Goal: Information Seeking & Learning: Understand process/instructions

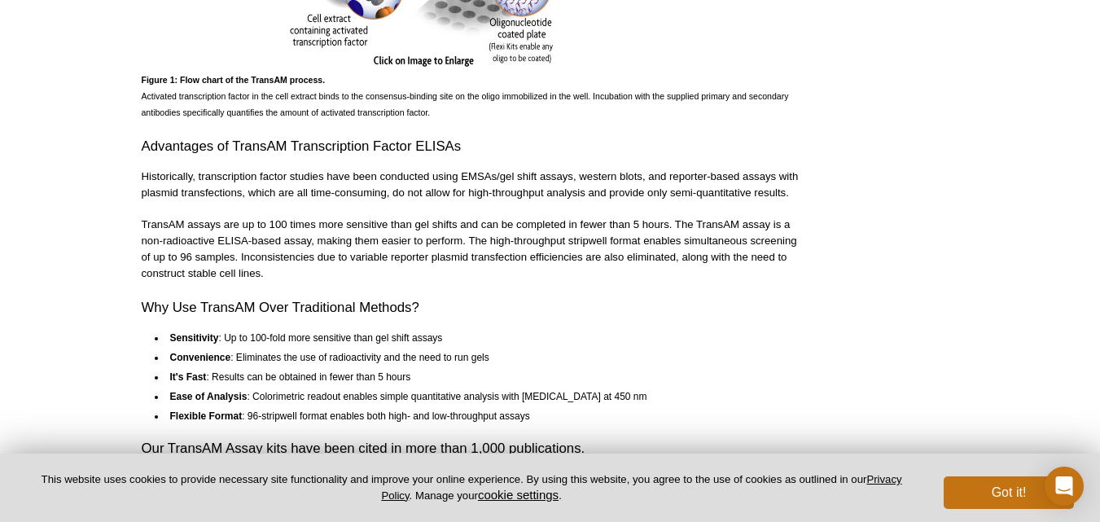
scroll to position [962, 0]
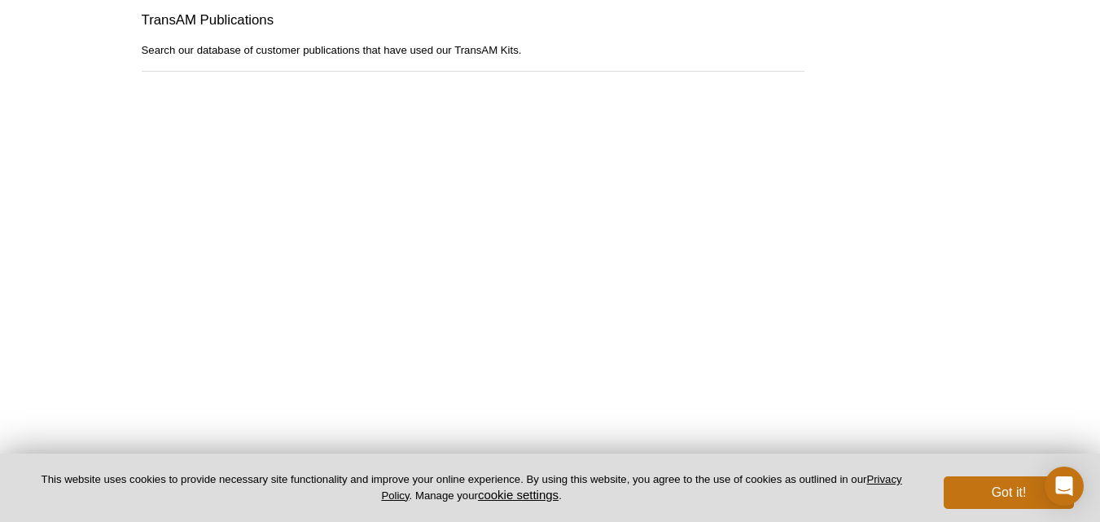
scroll to position [1625, 0]
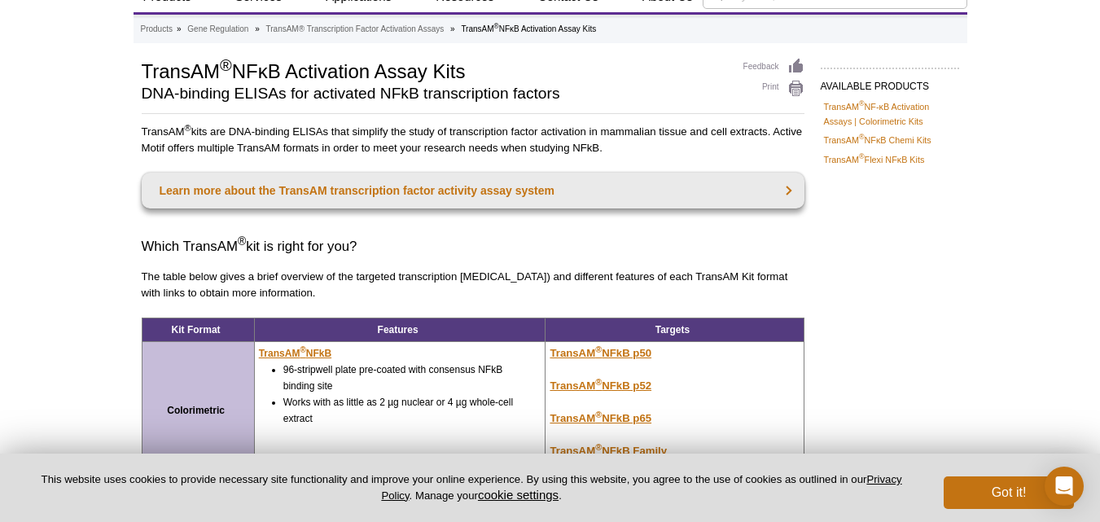
scroll to position [57, 0]
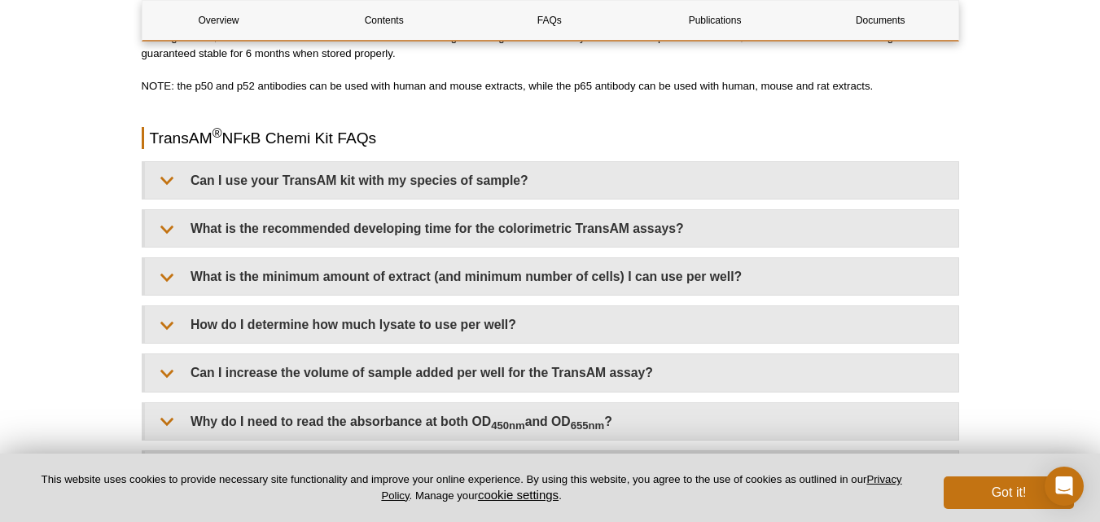
scroll to position [1606, 0]
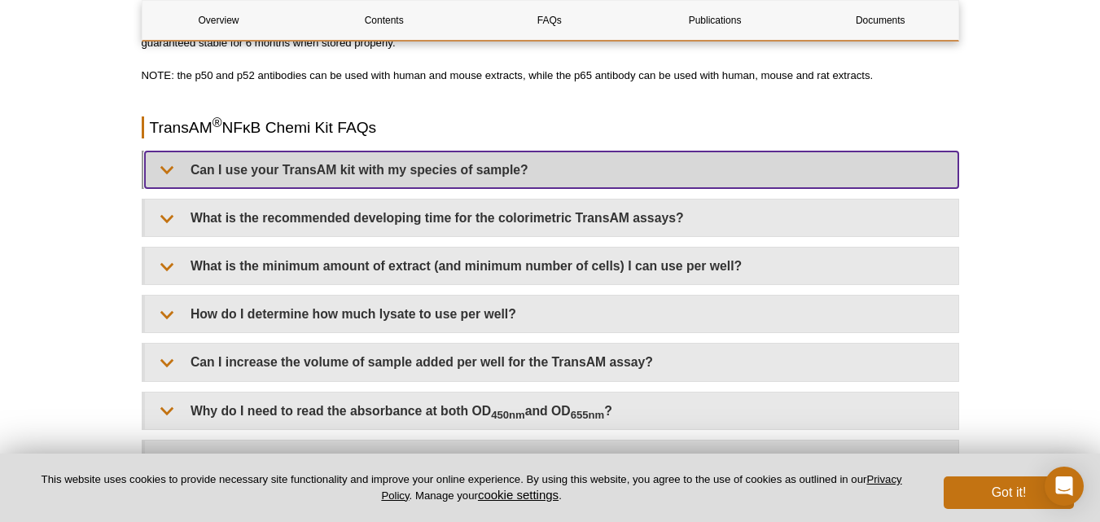
click at [165, 173] on summary "Can I use your TransAM kit with my species of sample?" at bounding box center [551, 169] width 813 height 37
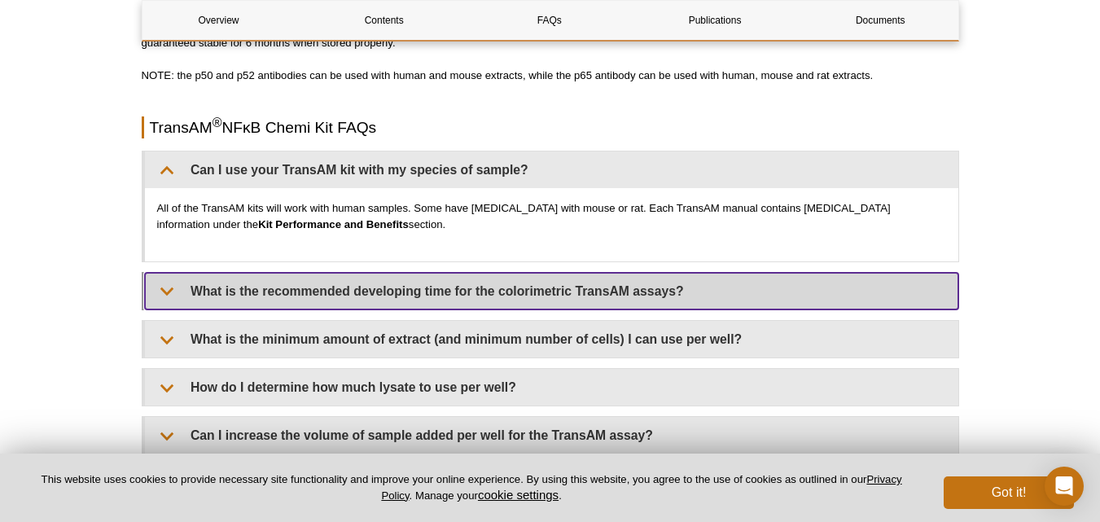
click at [169, 299] on summary "What is the recommended developing time for the colorimetric TransAM assays?" at bounding box center [551, 291] width 813 height 37
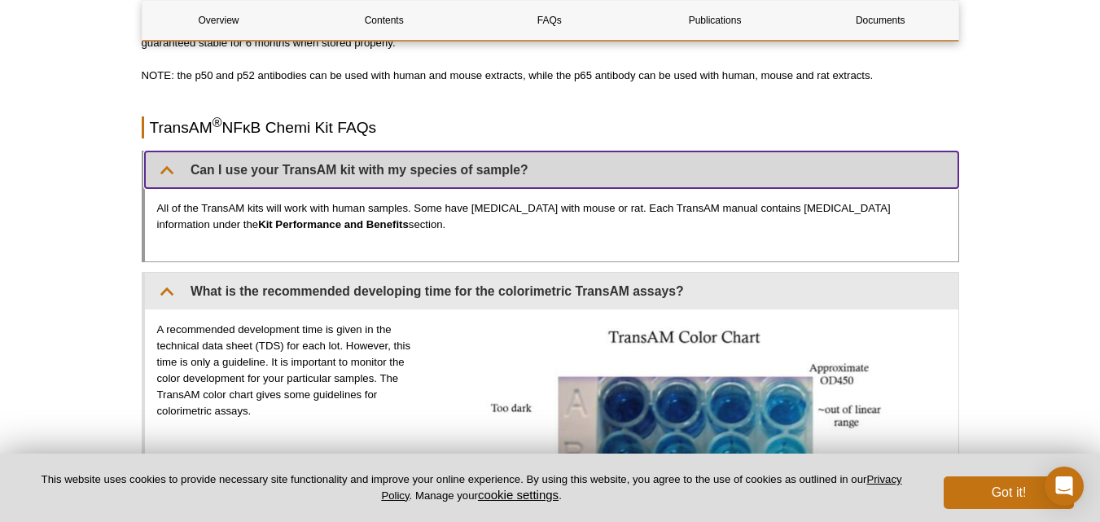
click at [170, 172] on summary "Can I use your TransAM kit with my species of sample?" at bounding box center [551, 169] width 813 height 37
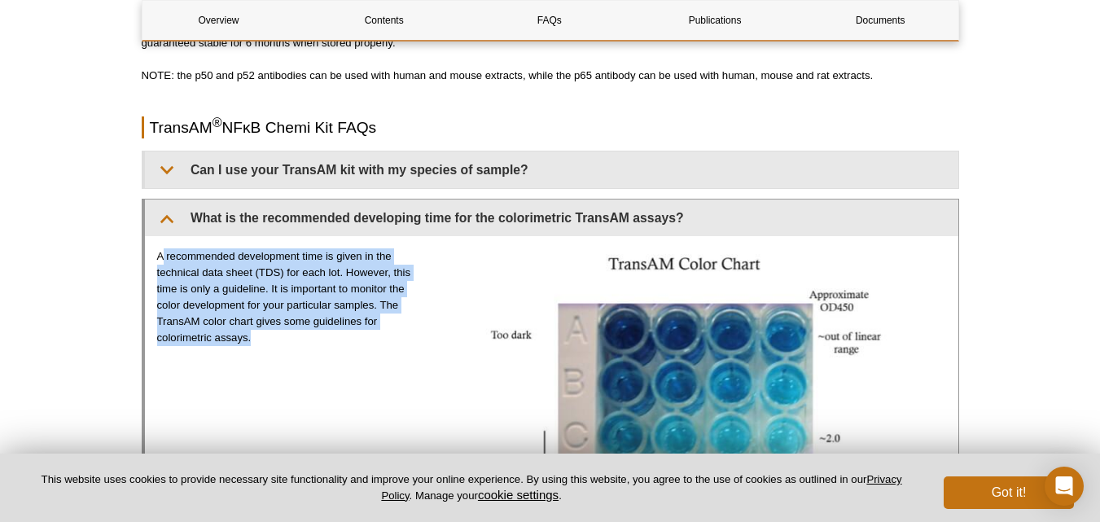
drag, startPoint x: 163, startPoint y: 256, endPoint x: 366, endPoint y: 332, distance: 217.5
click at [366, 332] on p "A recommended development time is given in the technical data sheet (TDS) for e…" at bounding box center [286, 297] width 259 height 98
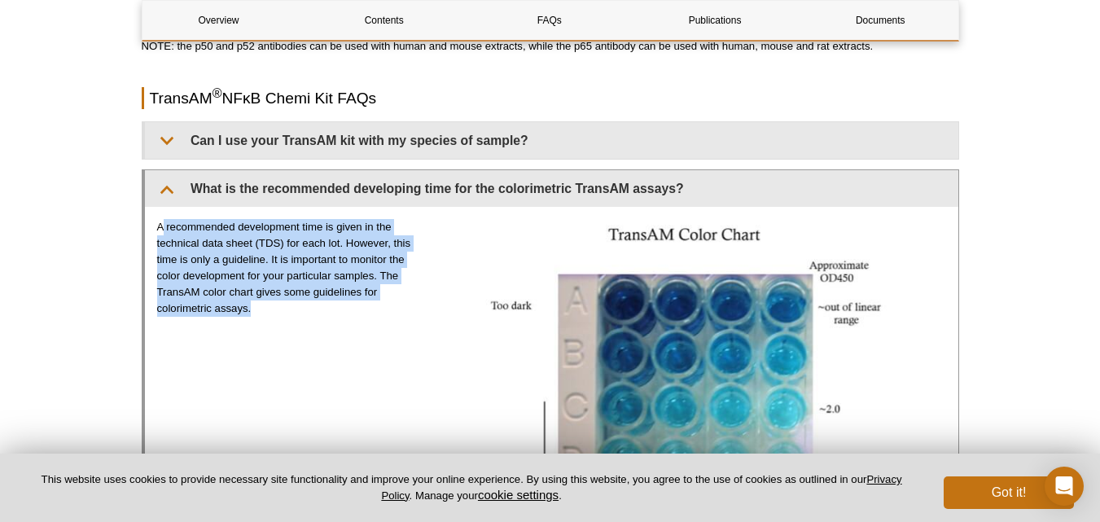
scroll to position [1687, 0]
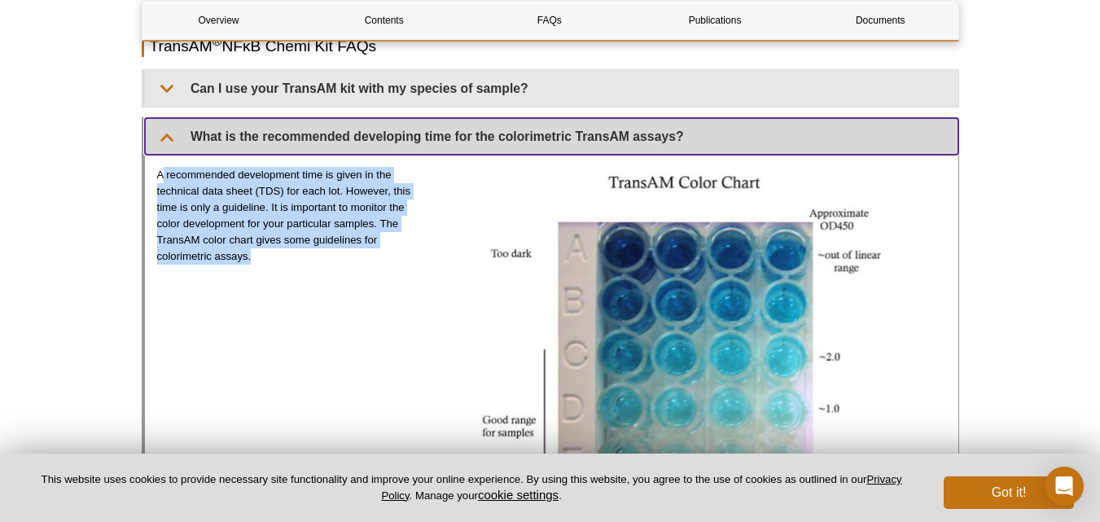
click at [161, 137] on summary "What is the recommended developing time for the colorimetric TransAM assays?" at bounding box center [551, 136] width 813 height 37
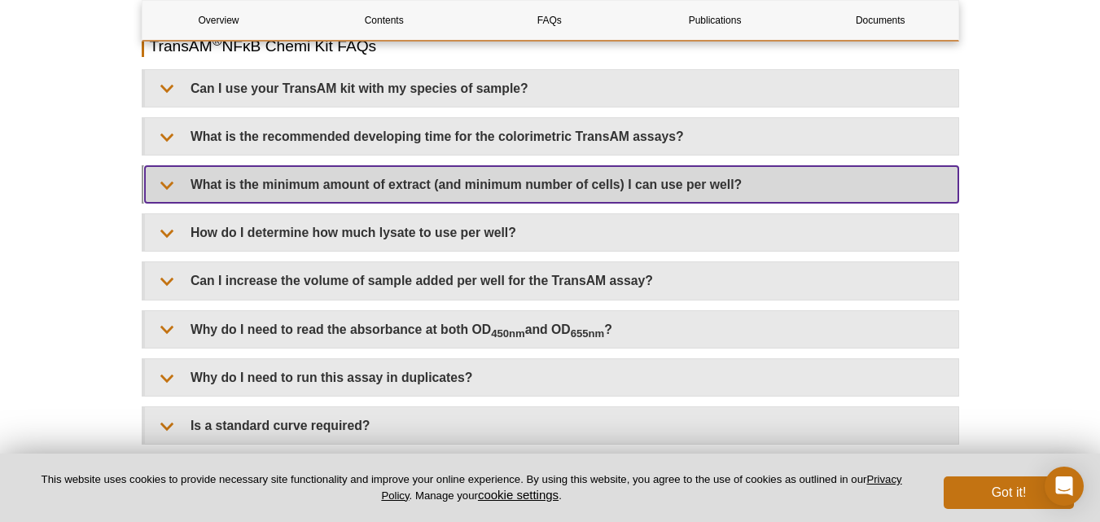
click at [169, 190] on summary "What is the minimum amount of extract (and minimum number of cells) I can use p…" at bounding box center [551, 184] width 813 height 37
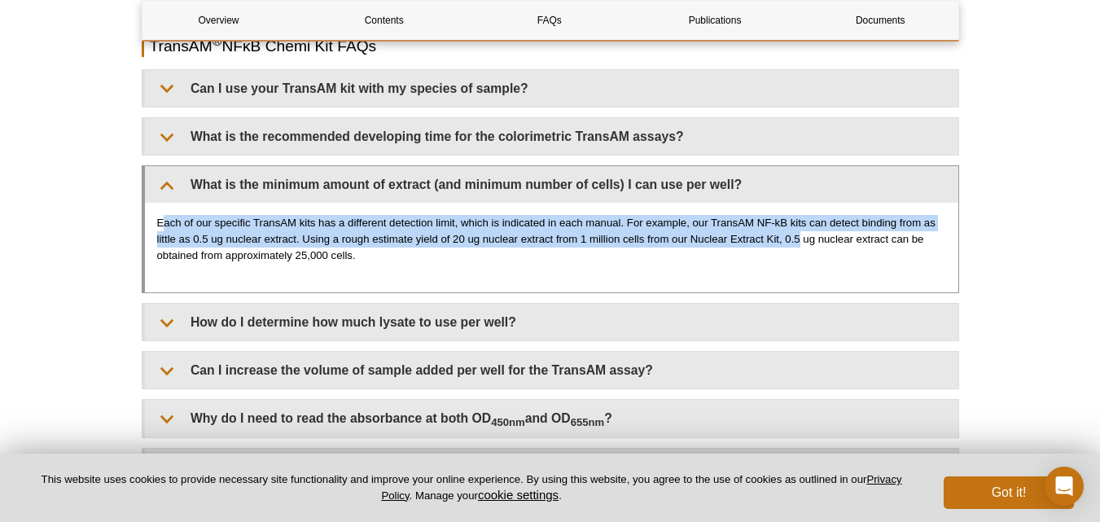
drag, startPoint x: 166, startPoint y: 222, endPoint x: 801, endPoint y: 247, distance: 635.6
click at [801, 247] on p "Each of our specific TransAM kits has a different detection limit, which is ind…" at bounding box center [551, 239] width 789 height 49
click at [307, 240] on p "Each of our specific TransAM kits has a different detection limit, which is ind…" at bounding box center [551, 239] width 789 height 49
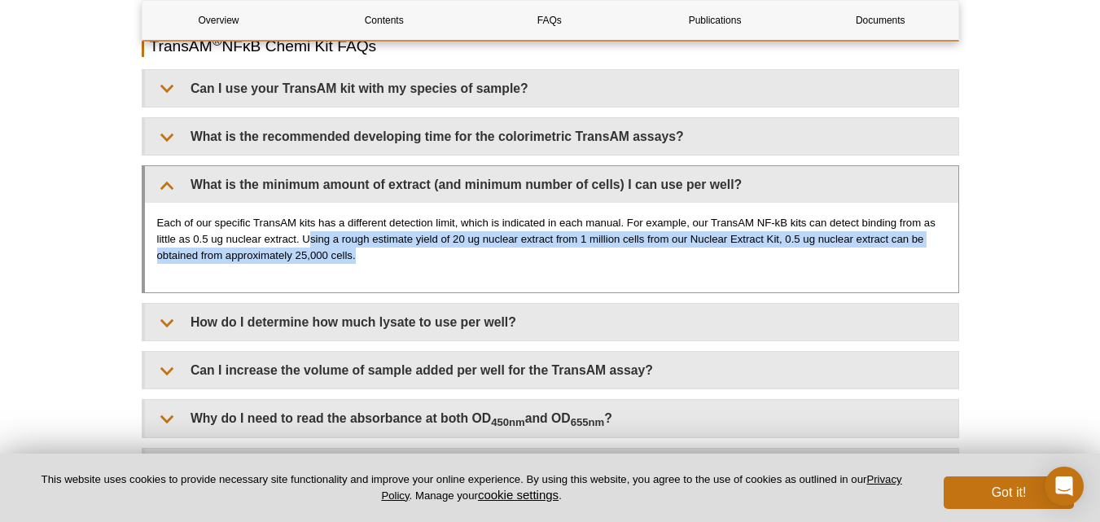
drag, startPoint x: 307, startPoint y: 240, endPoint x: 906, endPoint y: 250, distance: 599.4
click at [906, 250] on p "Each of our specific TransAM kits has a different detection limit, which is ind…" at bounding box center [551, 239] width 789 height 49
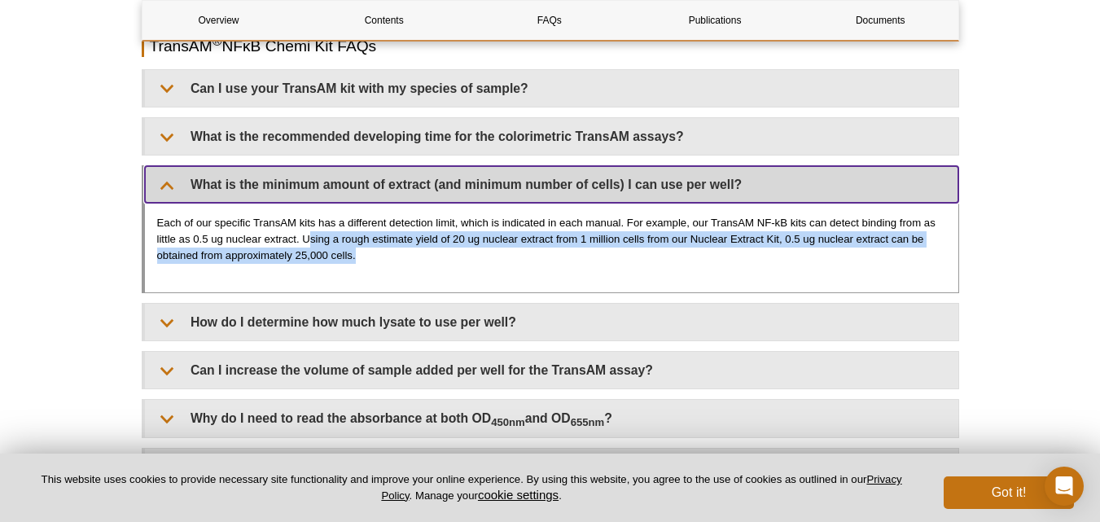
click at [167, 185] on summary "What is the minimum amount of extract (and minimum number of cells) I can use p…" at bounding box center [551, 184] width 813 height 37
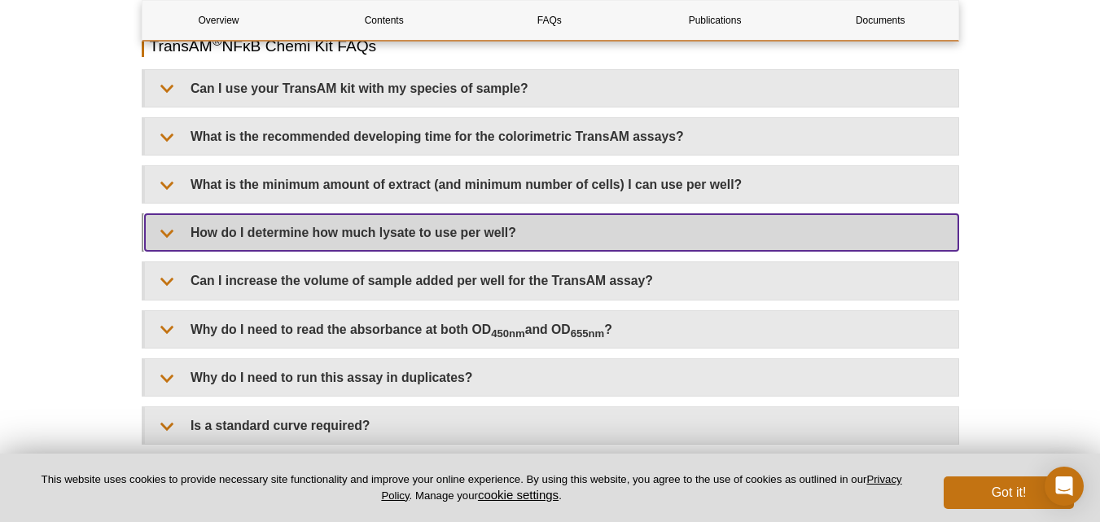
click at [171, 226] on summary "How do I determine how much lysate to use per well?" at bounding box center [551, 232] width 813 height 37
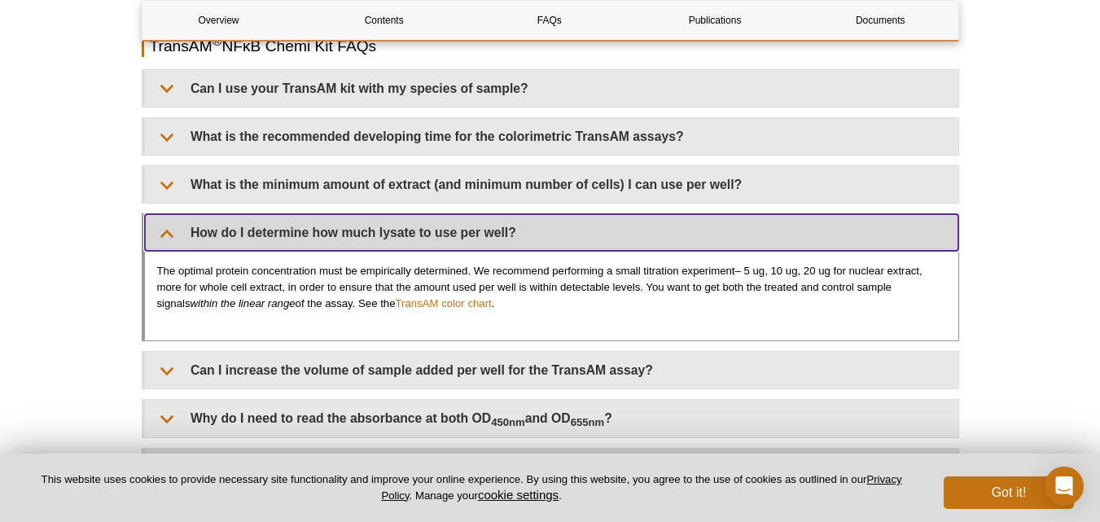
click at [163, 228] on summary "How do I determine how much lysate to use per well?" at bounding box center [551, 232] width 813 height 37
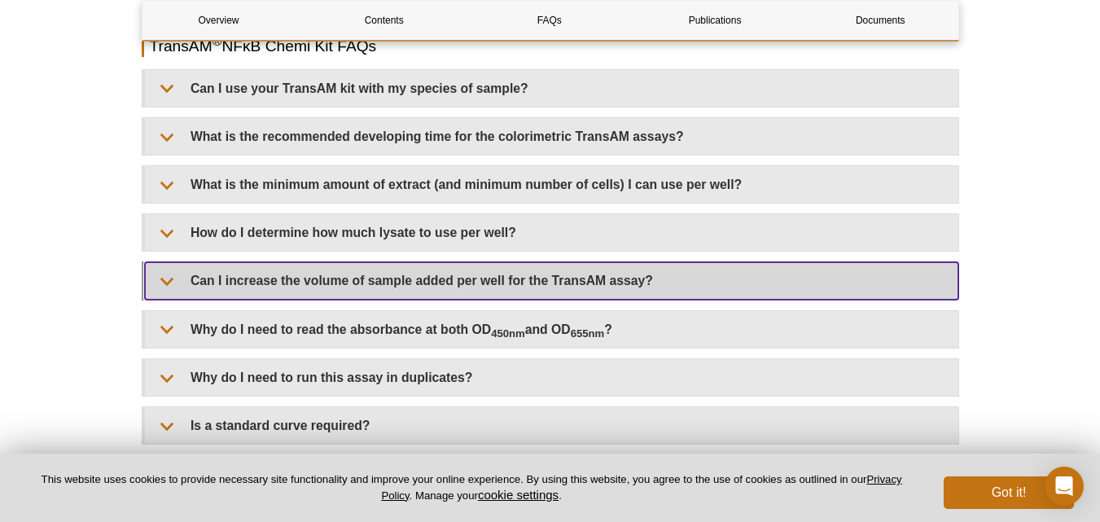
click at [178, 279] on summary "Can I increase the volume of sample added per well for the TransAM assay?" at bounding box center [551, 280] width 813 height 37
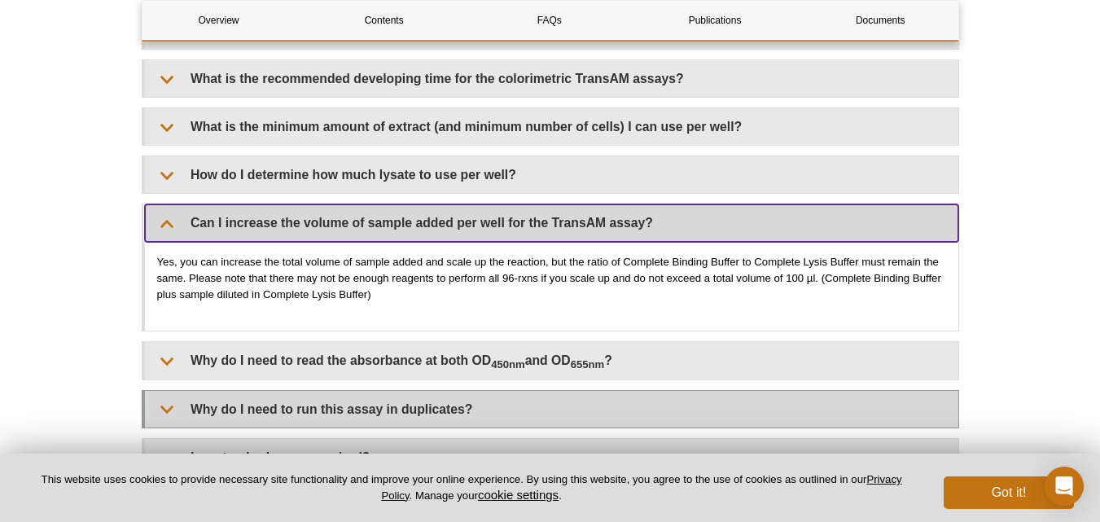
scroll to position [1769, 0]
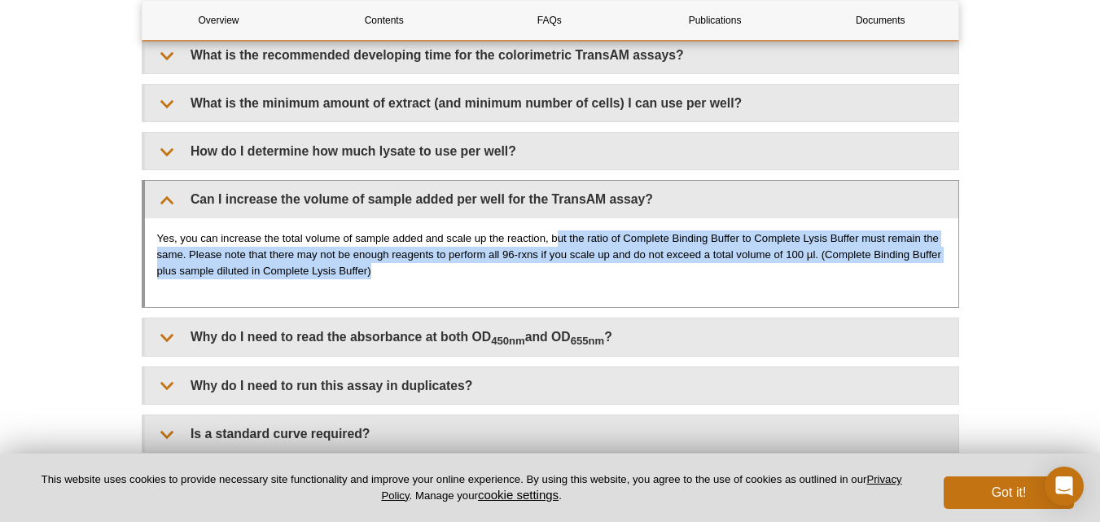
drag, startPoint x: 556, startPoint y: 238, endPoint x: 904, endPoint y: 269, distance: 349.1
click at [904, 269] on p "Yes, you can increase the total volume of sample added and scale up the reactio…" at bounding box center [551, 254] width 789 height 49
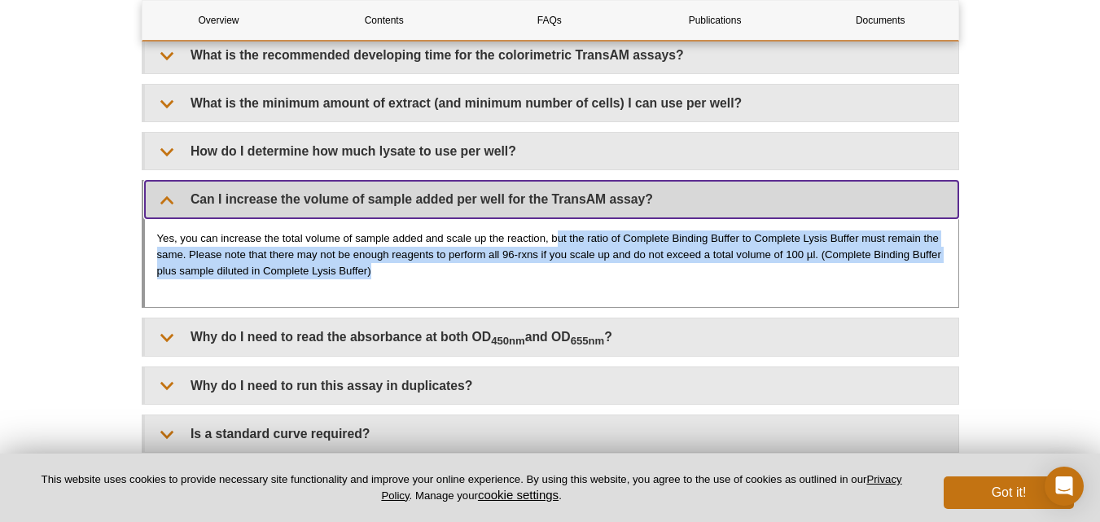
click at [164, 199] on summary "Can I increase the volume of sample added per well for the TransAM assay?" at bounding box center [551, 199] width 813 height 37
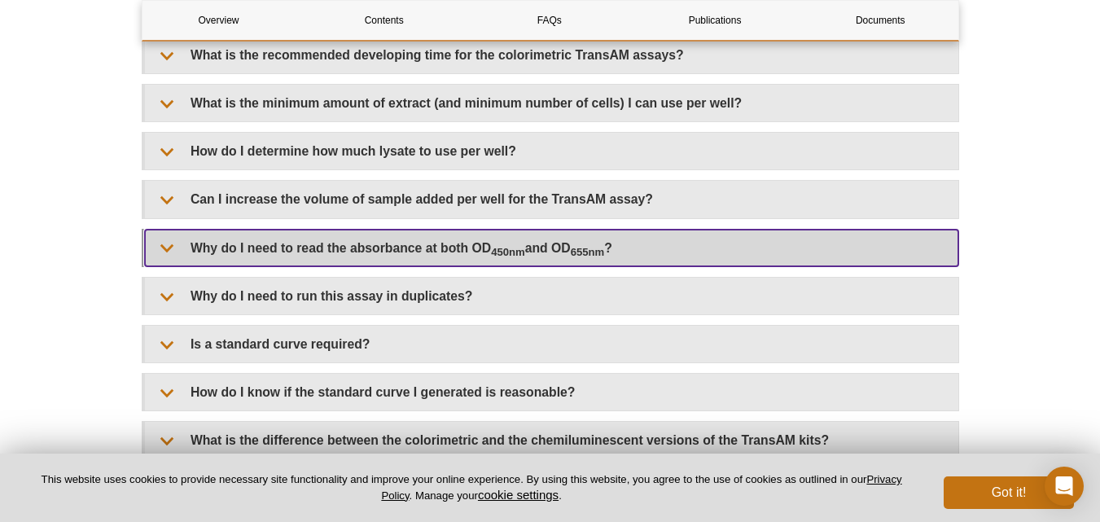
click at [167, 245] on summary "Why do I need to read the absorbance at both OD 450nm and OD 655nm ?" at bounding box center [551, 248] width 813 height 37
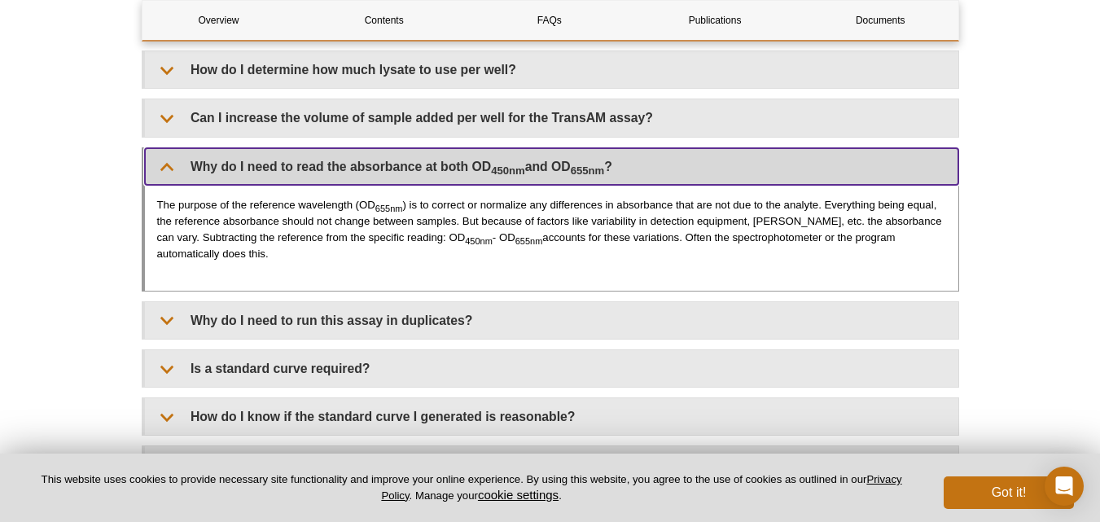
scroll to position [1932, 0]
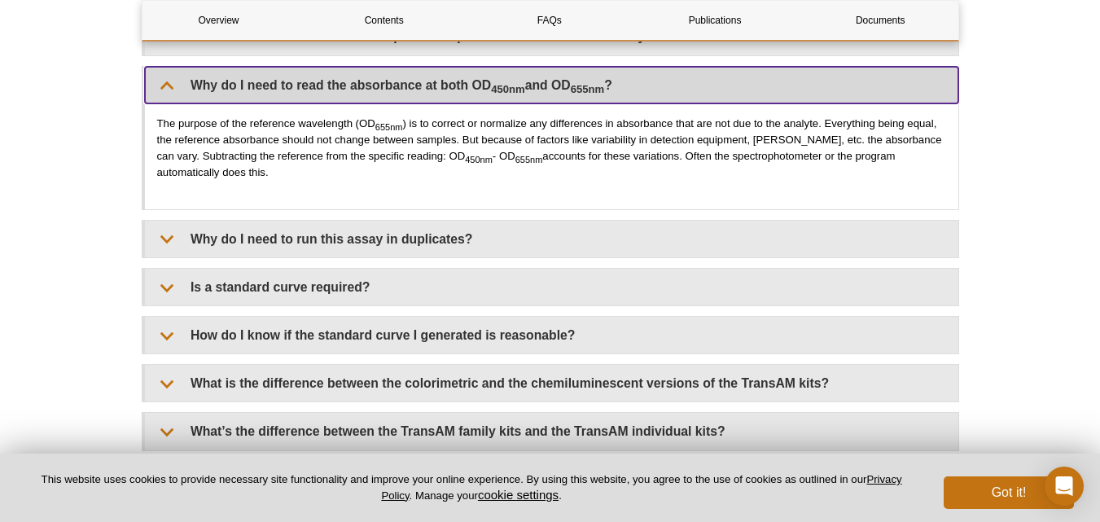
drag, startPoint x: 166, startPoint y: 86, endPoint x: 166, endPoint y: 106, distance: 20.4
click at [167, 86] on summary "Why do I need to read the absorbance at both OD 450nm and OD 655nm ?" at bounding box center [551, 85] width 813 height 37
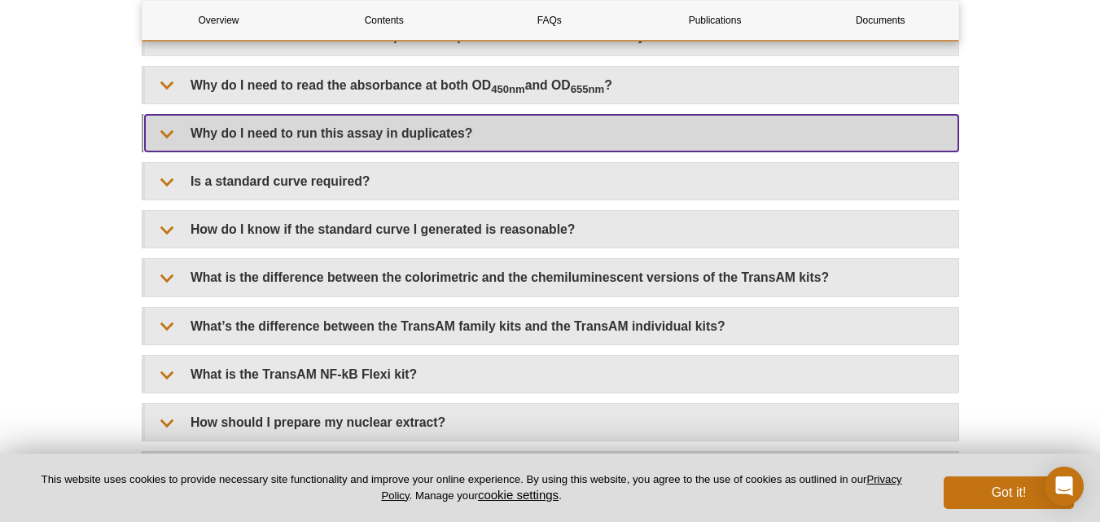
click at [162, 128] on summary "Why do I need to run this assay in duplicates?" at bounding box center [551, 133] width 813 height 37
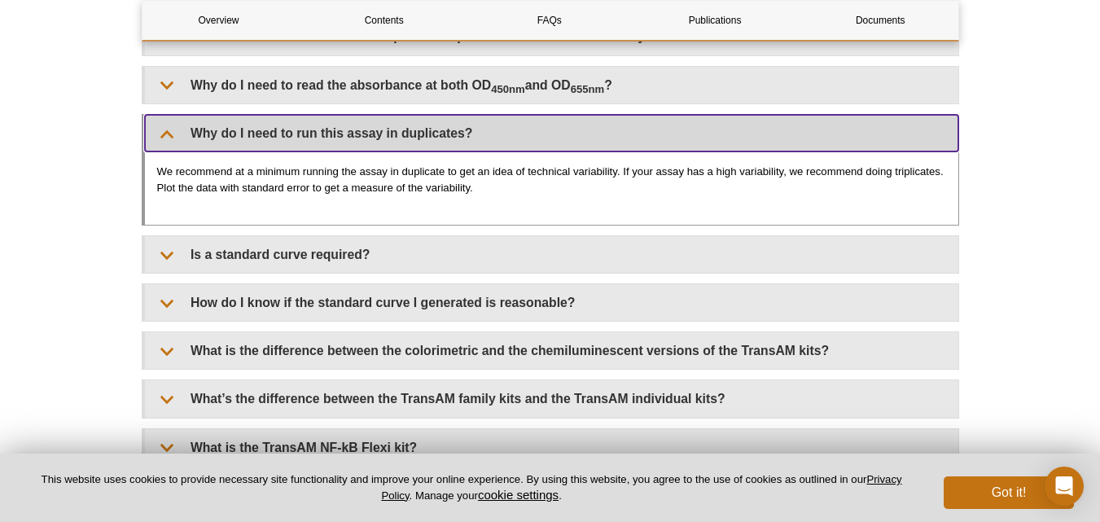
click at [163, 128] on summary "Why do I need to run this assay in duplicates?" at bounding box center [551, 133] width 813 height 37
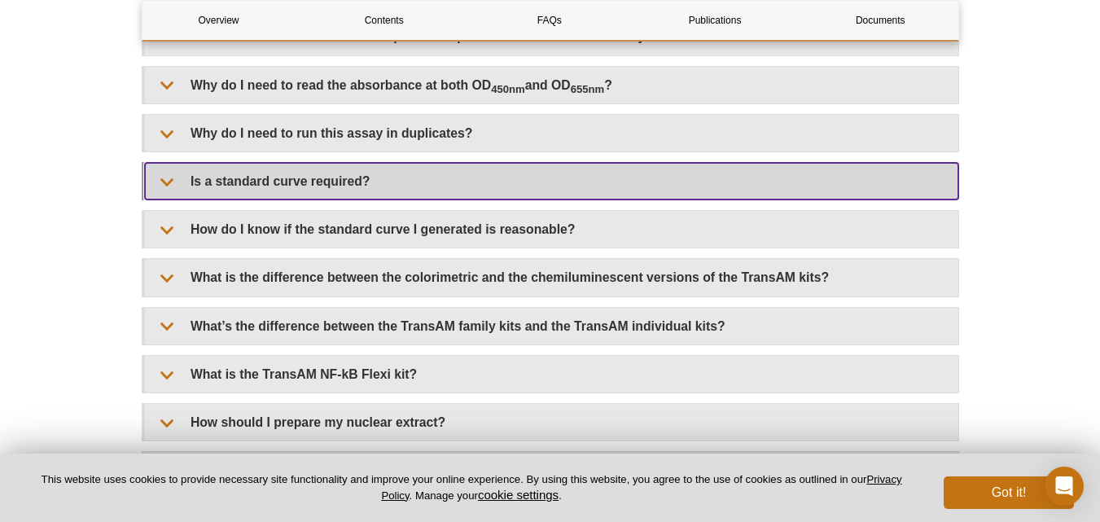
click at [168, 187] on summary "Is a standard curve required?" at bounding box center [551, 181] width 813 height 37
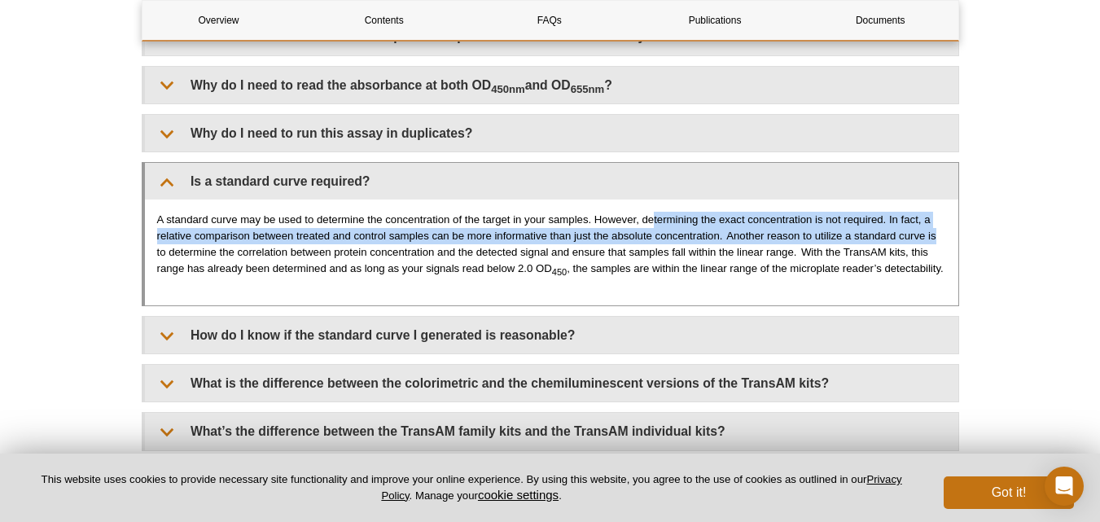
drag, startPoint x: 699, startPoint y: 219, endPoint x: 940, endPoint y: 242, distance: 241.3
click at [940, 242] on p "A standard curve may be used to determine the concentration of the target in yo…" at bounding box center [551, 244] width 789 height 65
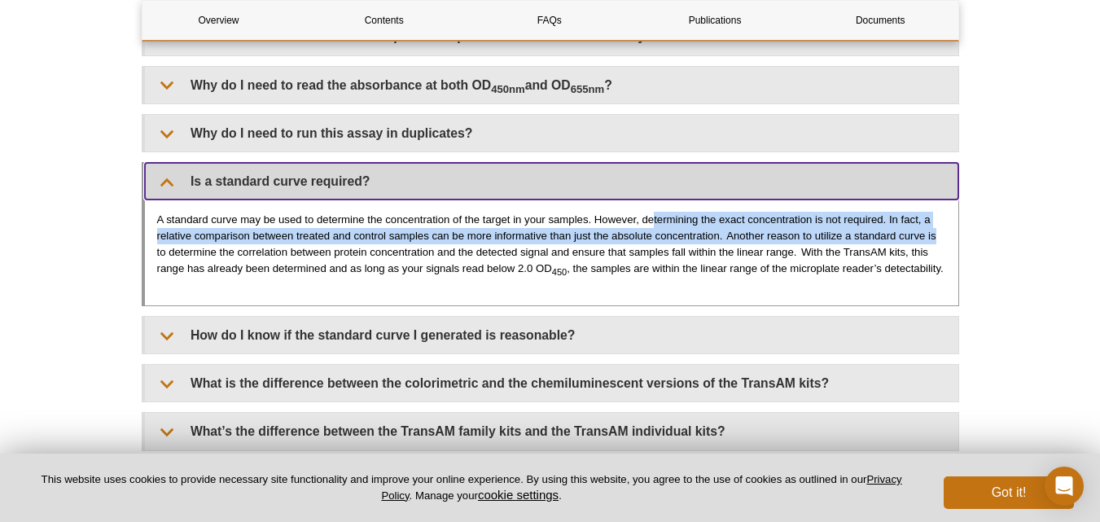
click at [164, 182] on summary "Is a standard curve required?" at bounding box center [551, 181] width 813 height 37
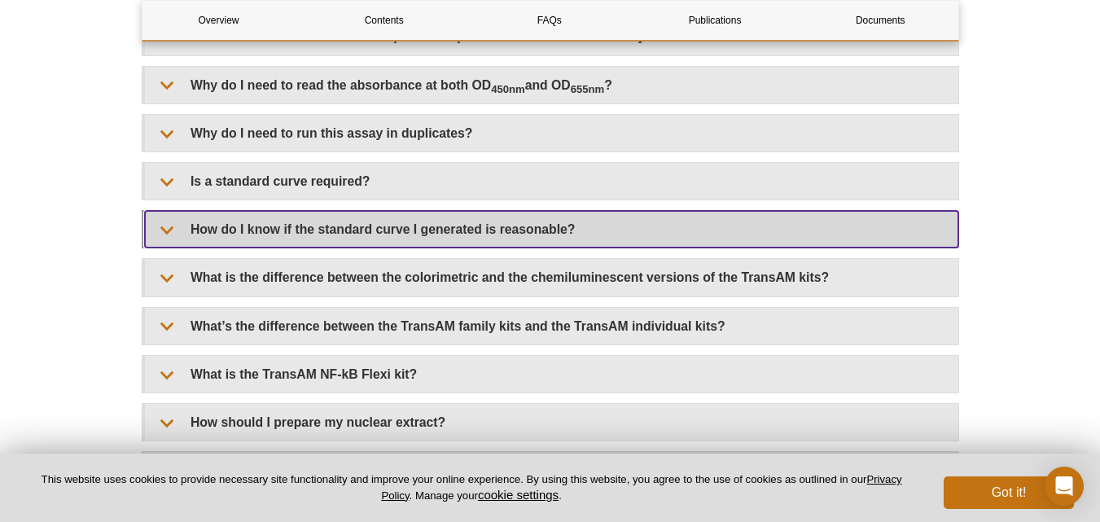
click at [156, 224] on summary "How do I know if the standard curve I generated is reasonable?" at bounding box center [551, 229] width 813 height 37
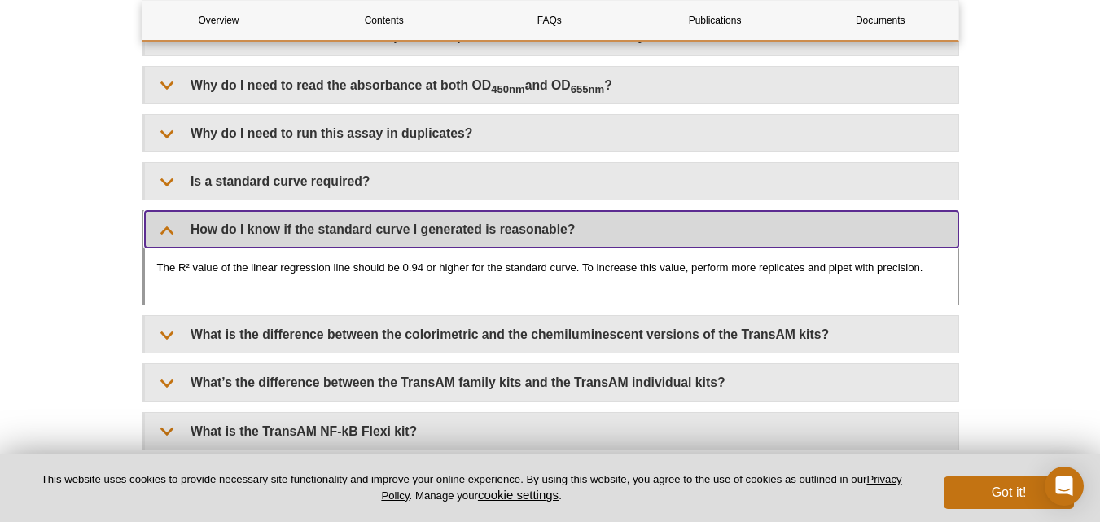
click at [170, 231] on summary "How do I know if the standard curve I generated is reasonable?" at bounding box center [551, 229] width 813 height 37
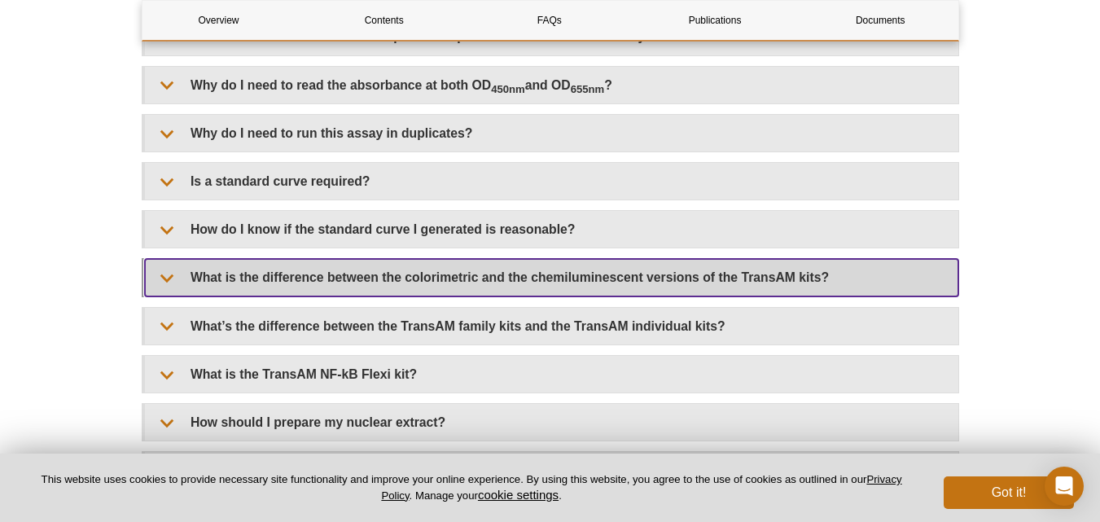
click at [164, 275] on summary "What is the difference between the colorimetric and the chemiluminescent versio…" at bounding box center [551, 277] width 813 height 37
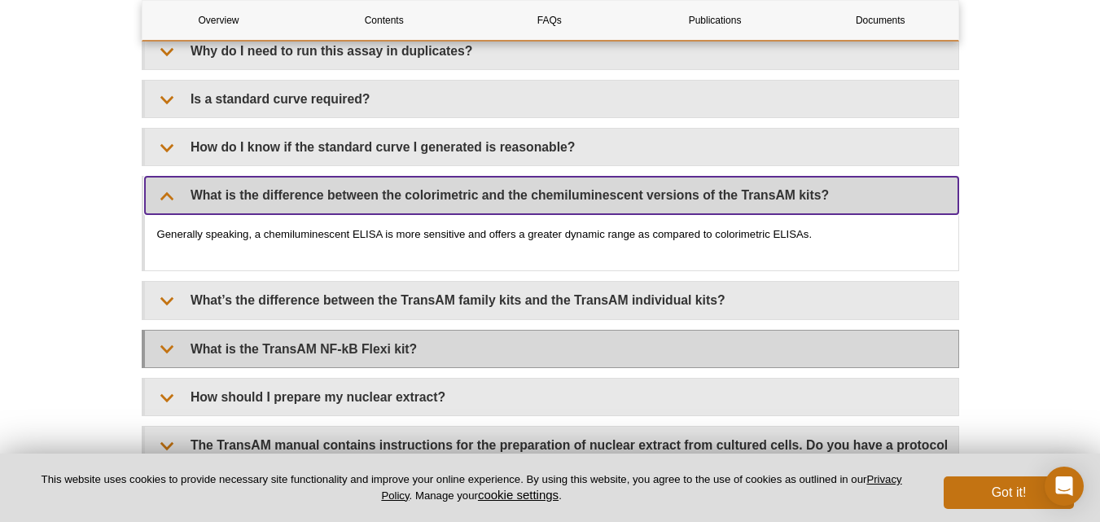
scroll to position [2094, 0]
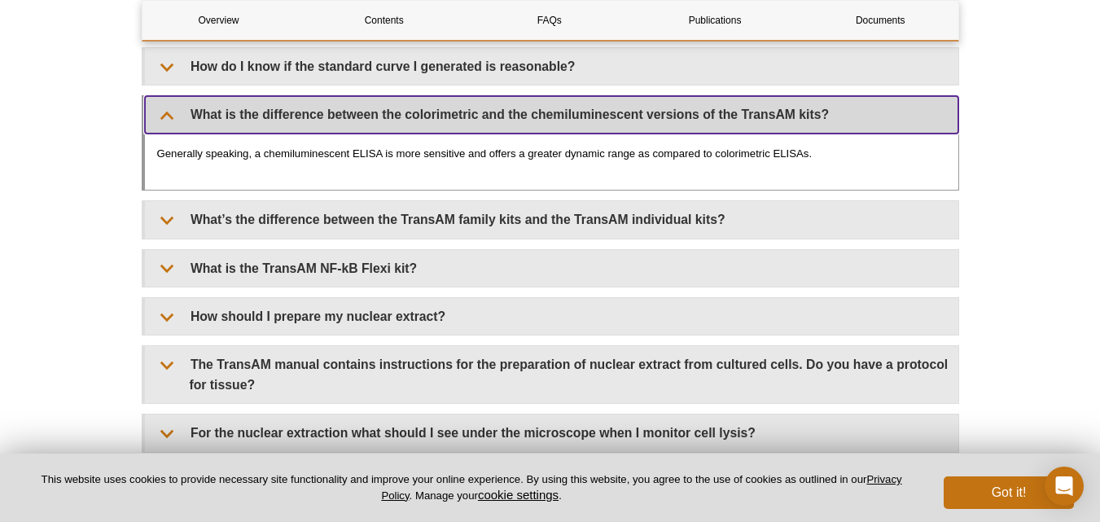
click at [162, 116] on summary "What is the difference between the colorimetric and the chemiluminescent versio…" at bounding box center [551, 114] width 813 height 37
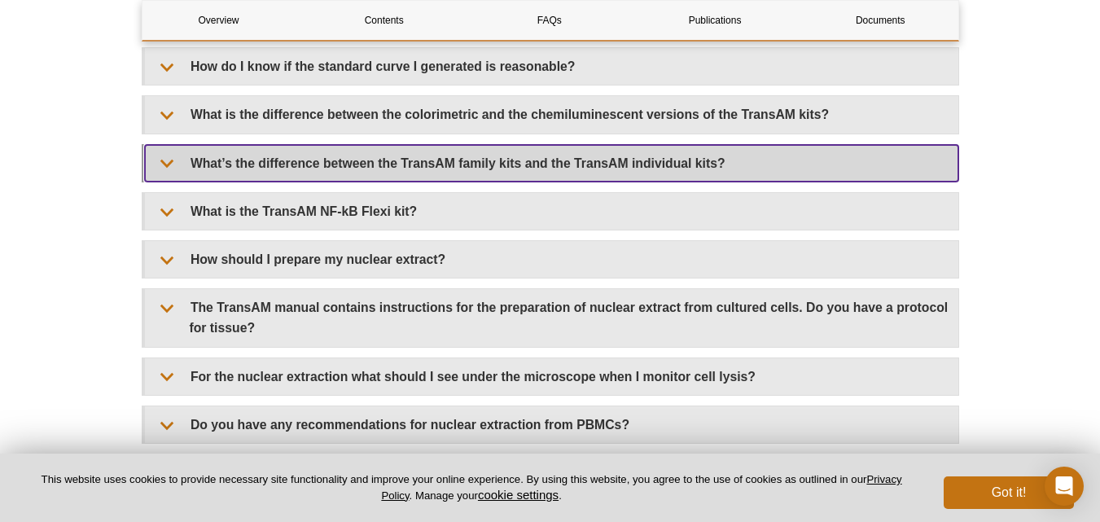
click at [160, 157] on summary "What’s the difference between the TransAM family kits and the TransAM individua…" at bounding box center [551, 163] width 813 height 37
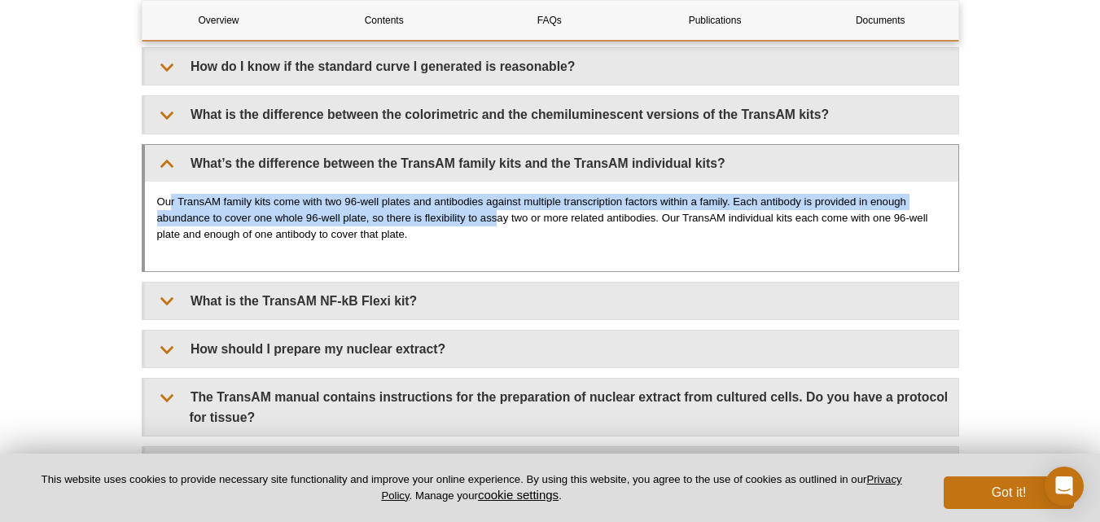
drag, startPoint x: 170, startPoint y: 200, endPoint x: 499, endPoint y: 220, distance: 329.6
click at [499, 220] on p "Our TransAM family kits come with two 96-well plates and antibodies against mul…" at bounding box center [551, 218] width 789 height 49
click at [299, 204] on p "Our TransAM family kits come with two 96-well plates and antibodies against mul…" at bounding box center [551, 218] width 789 height 49
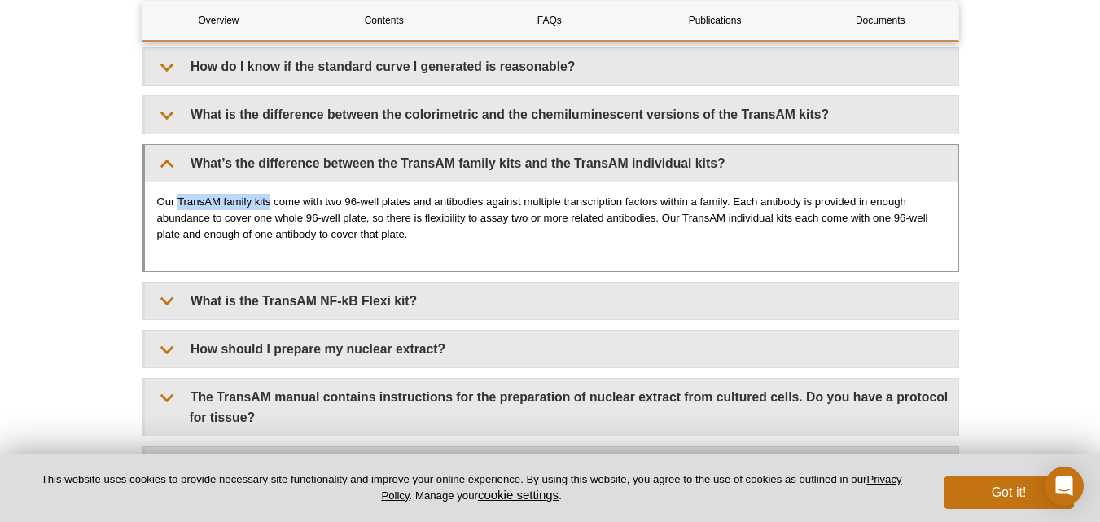
drag, startPoint x: 177, startPoint y: 201, endPoint x: 270, endPoint y: 197, distance: 93.7
click at [270, 197] on p "Our TransAM family kits come with two 96-well plates and antibodies against mul…" at bounding box center [551, 218] width 789 height 49
copy p "TransAM family kits"
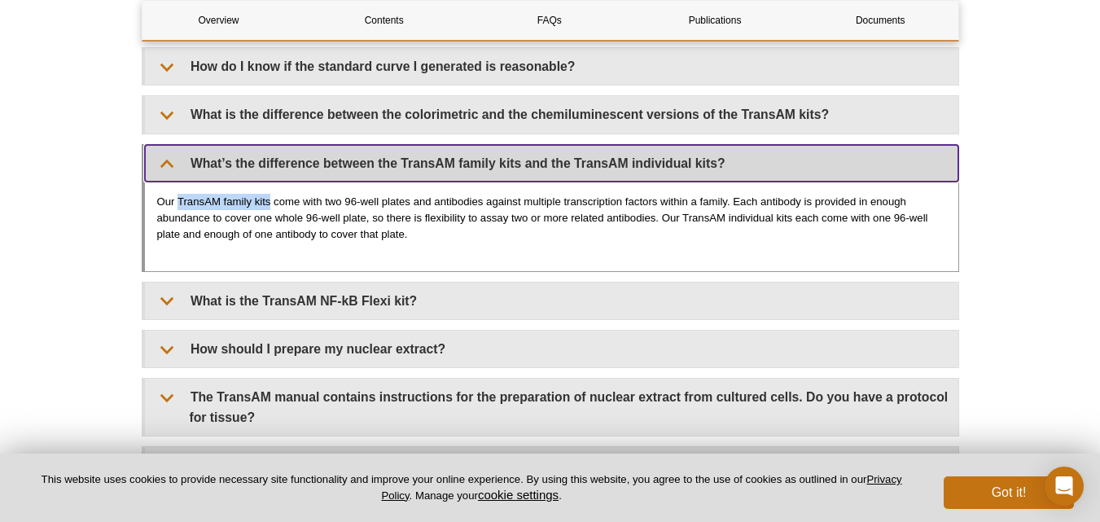
click at [170, 158] on summary "What’s the difference between the TransAM family kits and the TransAM individua…" at bounding box center [551, 163] width 813 height 37
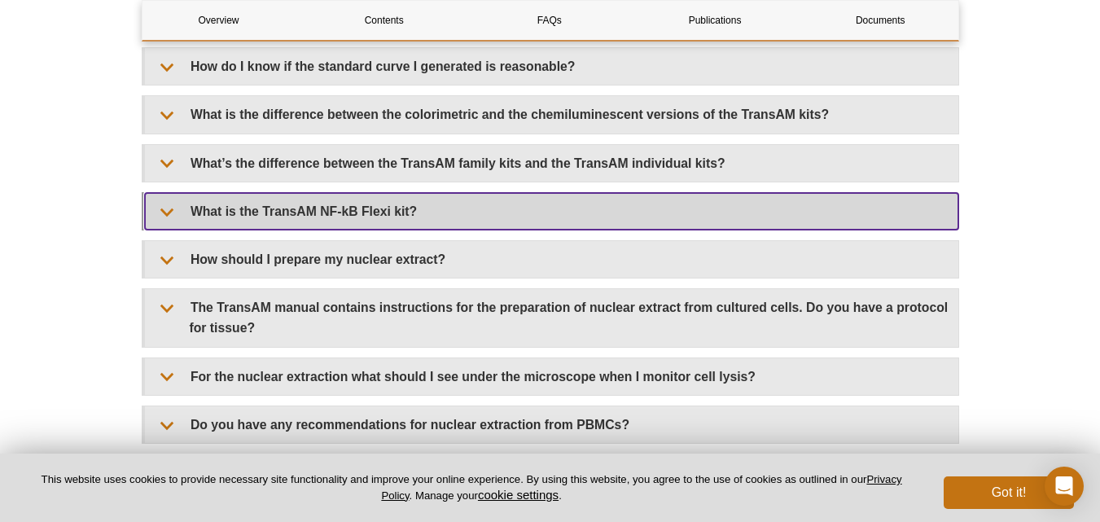
click at [167, 212] on summary "What is the TransAM NF-kB Flexi kit?" at bounding box center [551, 211] width 813 height 37
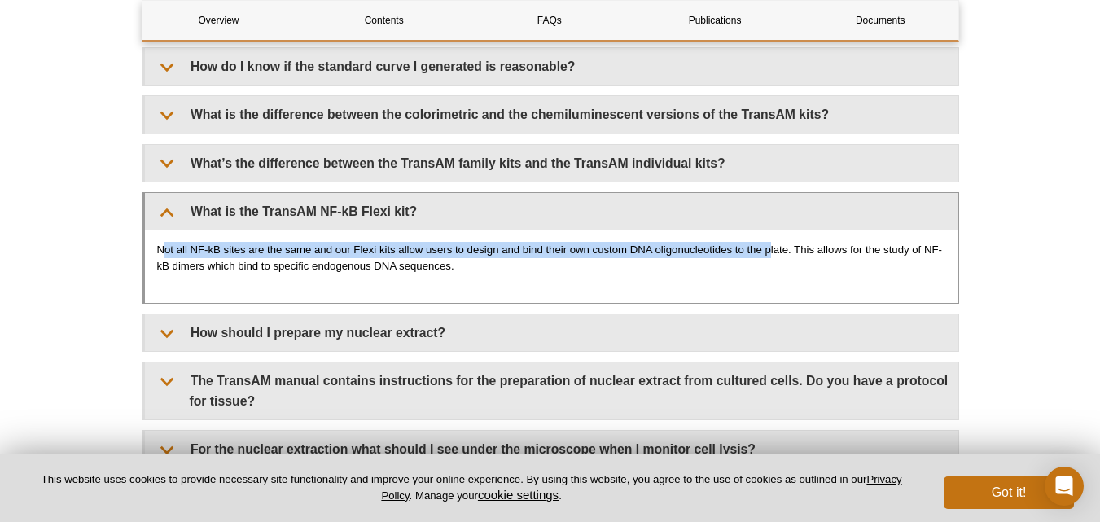
drag, startPoint x: 162, startPoint y: 251, endPoint x: 771, endPoint y: 235, distance: 609.3
click at [771, 235] on div "Not all NF-kB sites are the same and our Flexi kits allow users to design and b…" at bounding box center [551, 266] width 813 height 73
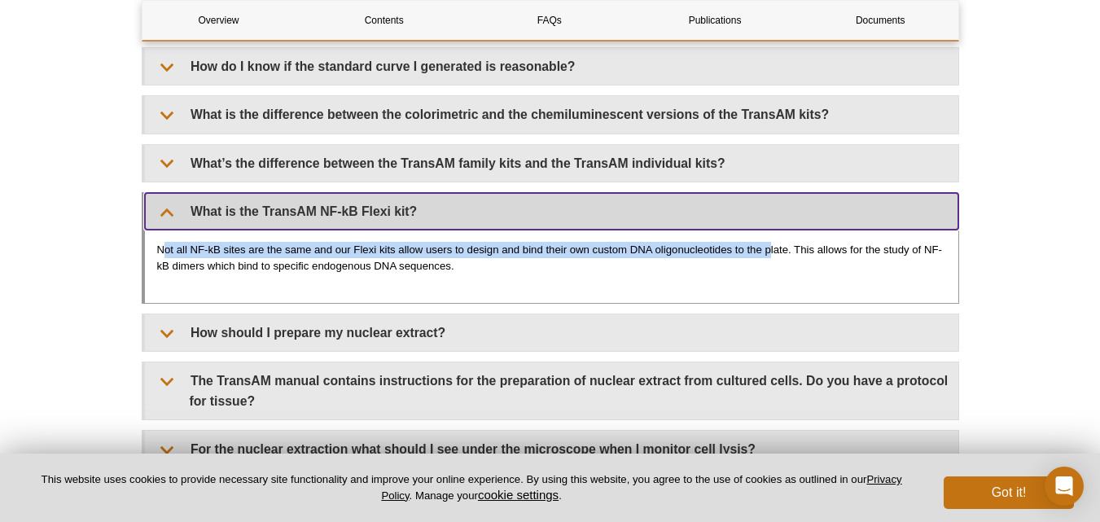
click at [167, 211] on summary "What is the TransAM NF-kB Flexi kit?" at bounding box center [551, 211] width 813 height 37
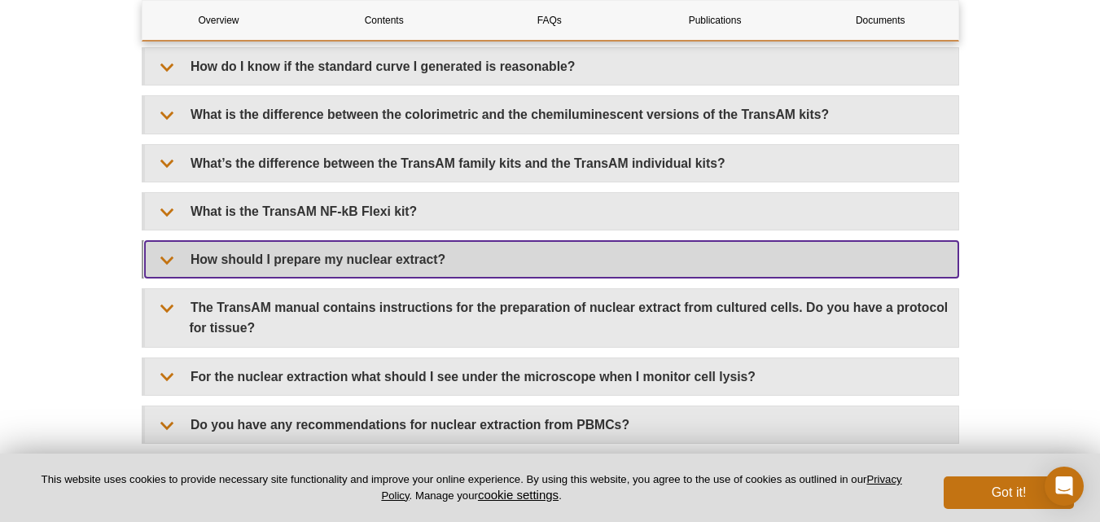
click at [163, 265] on summary "How should I prepare my nuclear extract?" at bounding box center [551, 259] width 813 height 37
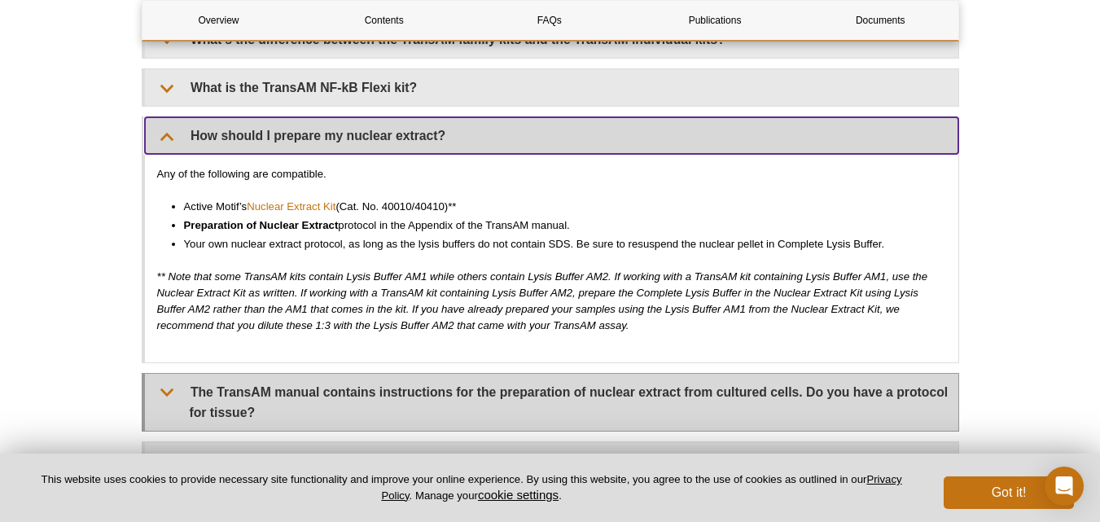
scroll to position [2257, 0]
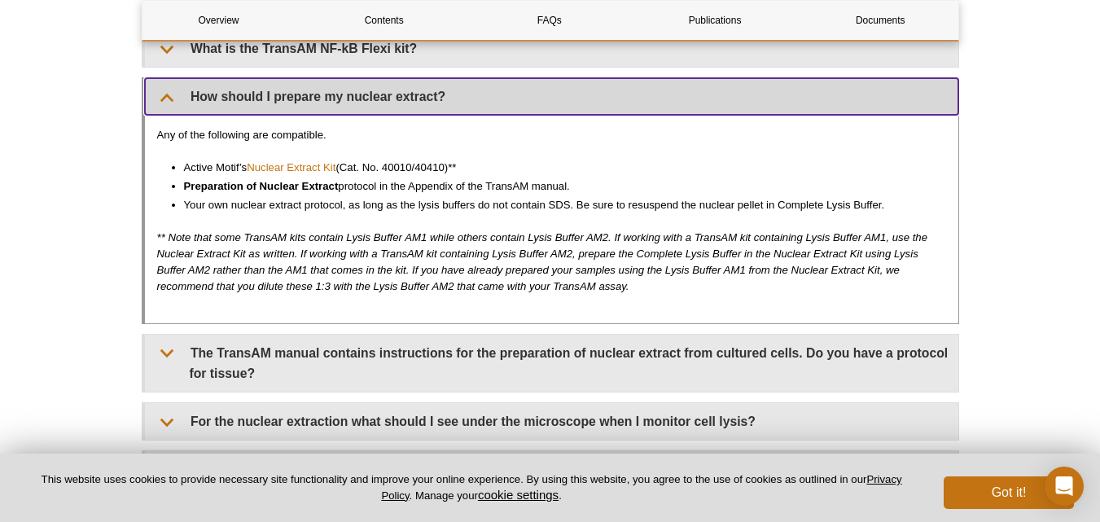
click at [170, 105] on summary "How should I prepare my nuclear extract?" at bounding box center [551, 96] width 813 height 37
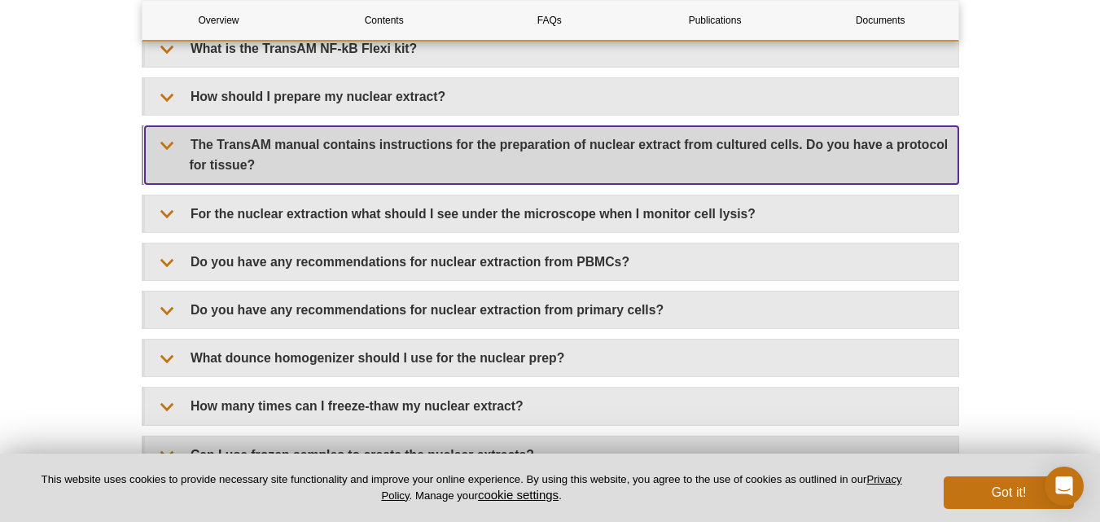
click at [162, 149] on summary "The TransAM manual contains instructions for the preparation of nuclear extract…" at bounding box center [551, 154] width 813 height 57
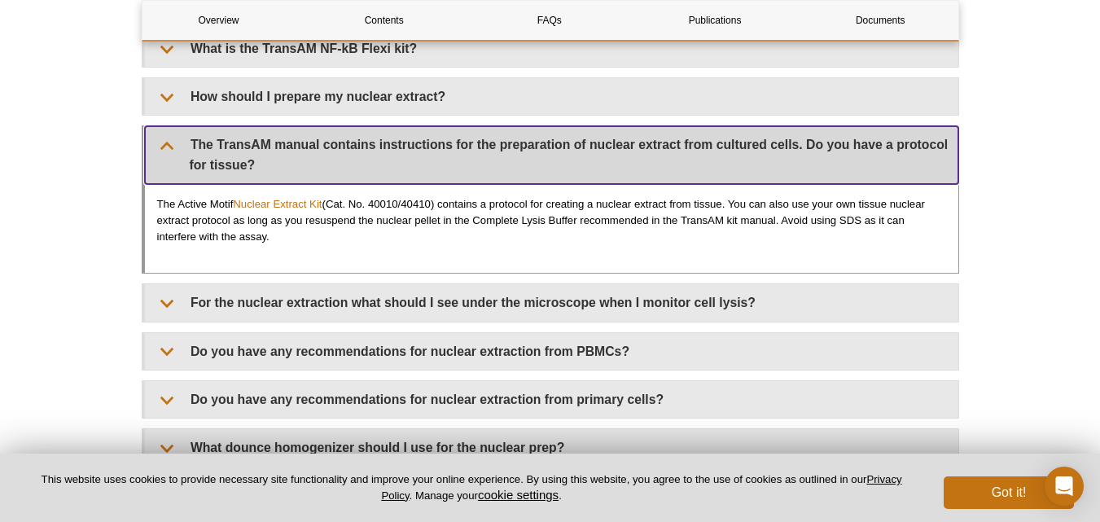
click at [164, 143] on summary "The TransAM manual contains instructions for the preparation of nuclear extract…" at bounding box center [551, 154] width 813 height 57
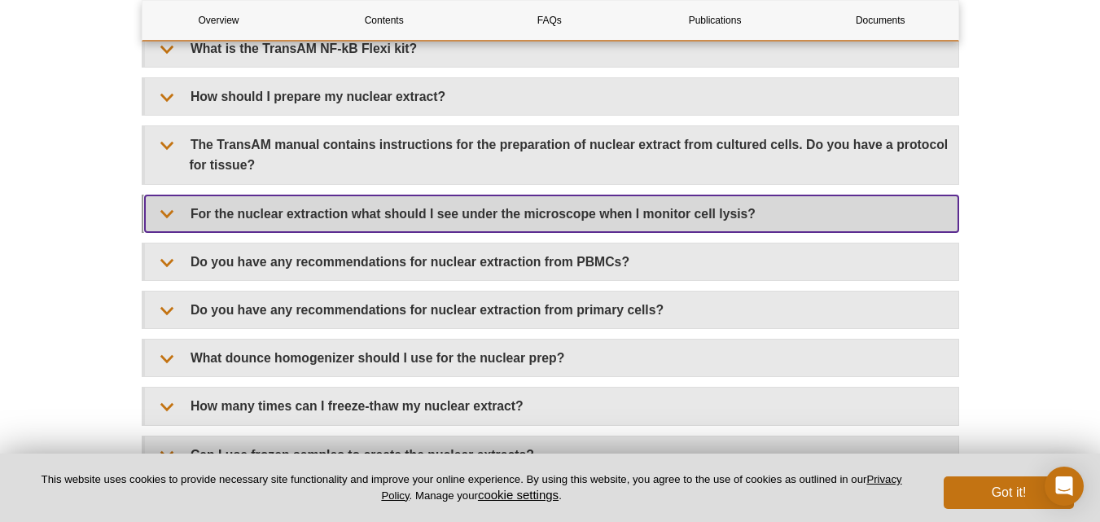
click at [167, 213] on summary "For the nuclear extraction what should I see under the microscope when I monito…" at bounding box center [551, 213] width 813 height 37
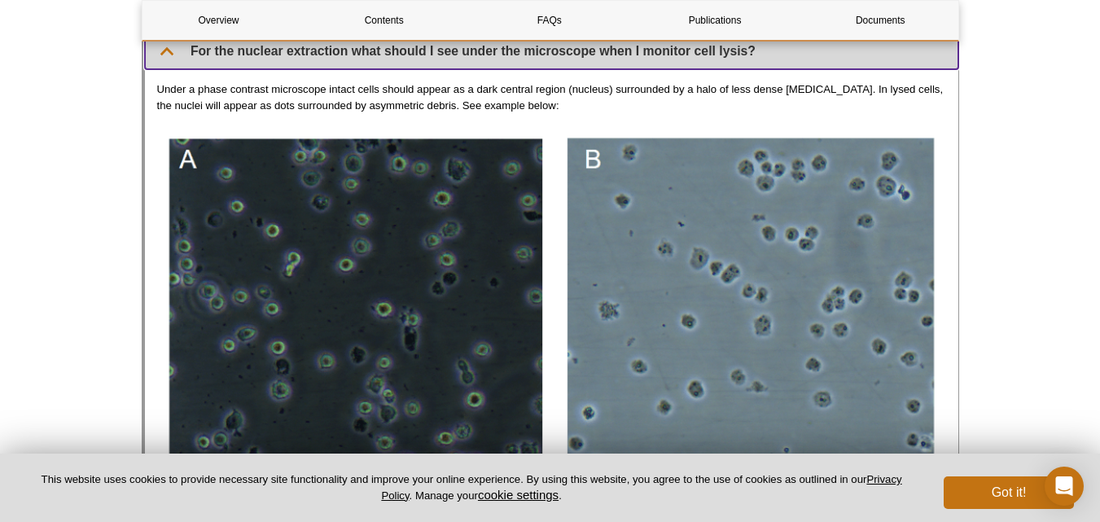
scroll to position [2339, 0]
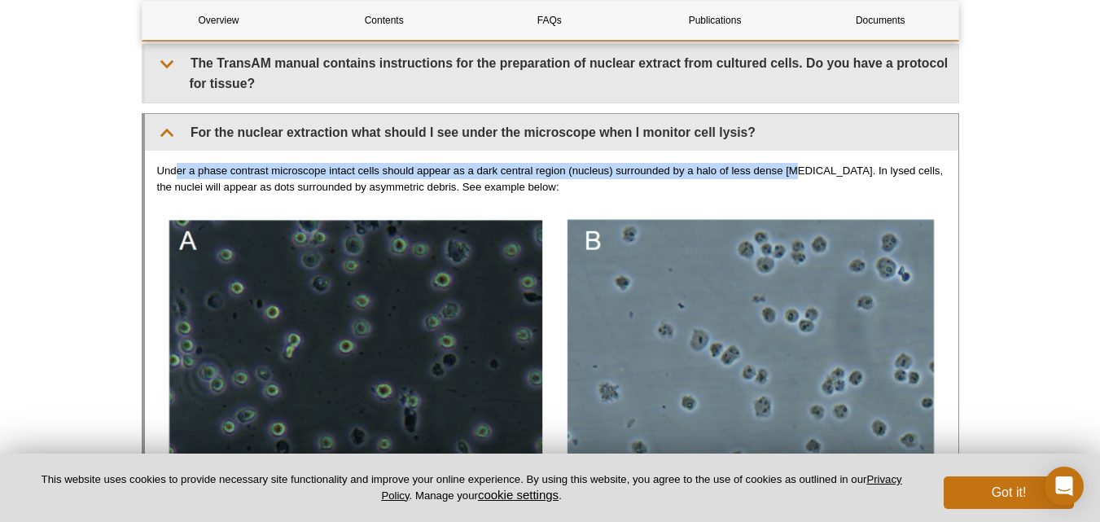
drag, startPoint x: 178, startPoint y: 166, endPoint x: 796, endPoint y: 172, distance: 618.1
click at [796, 172] on p "Under a phase contrast microscope intact cells should appear as a dark central …" at bounding box center [551, 179] width 789 height 33
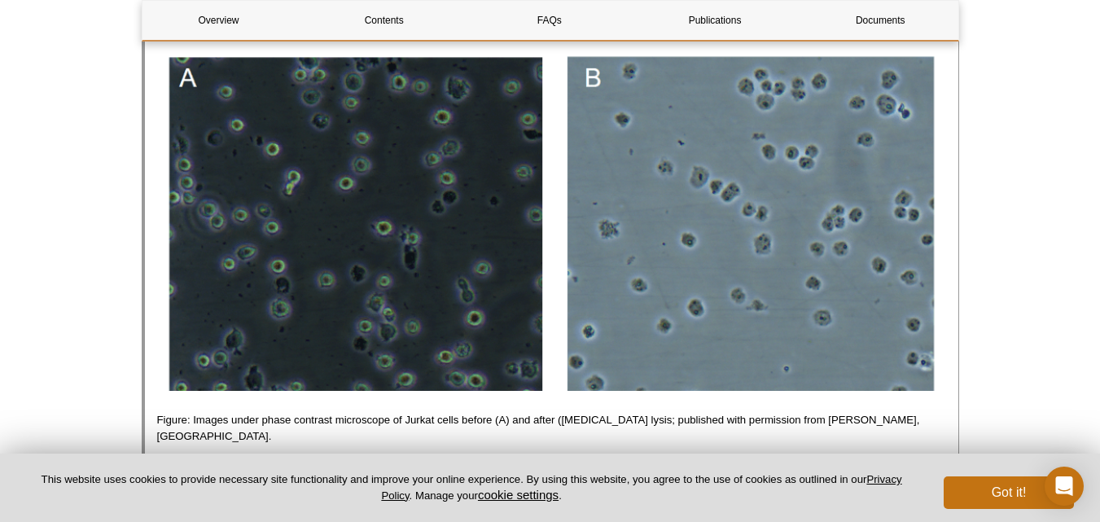
scroll to position [2420, 0]
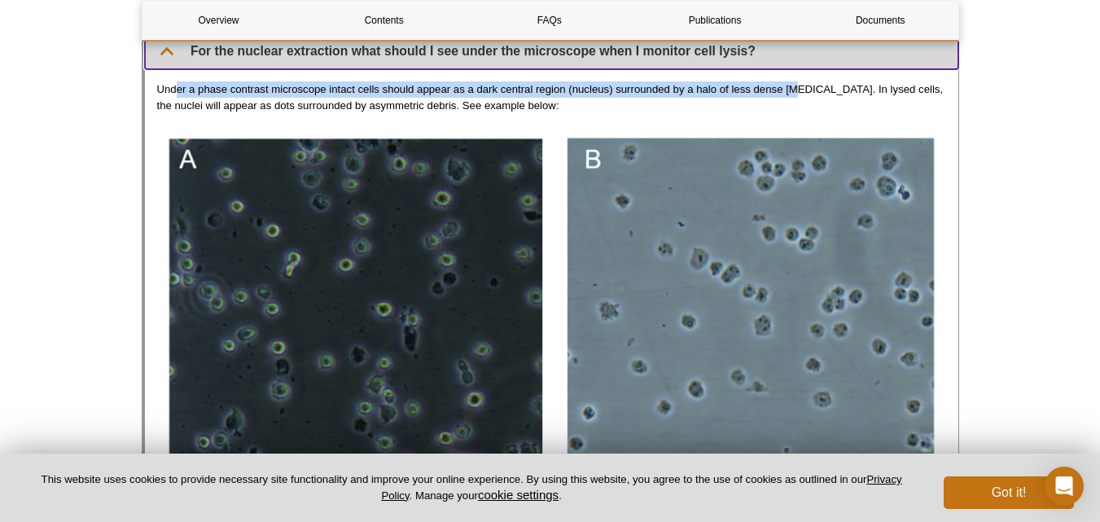
click at [170, 54] on summary "For the nuclear extraction what should I see under the microscope when I monito…" at bounding box center [551, 51] width 813 height 37
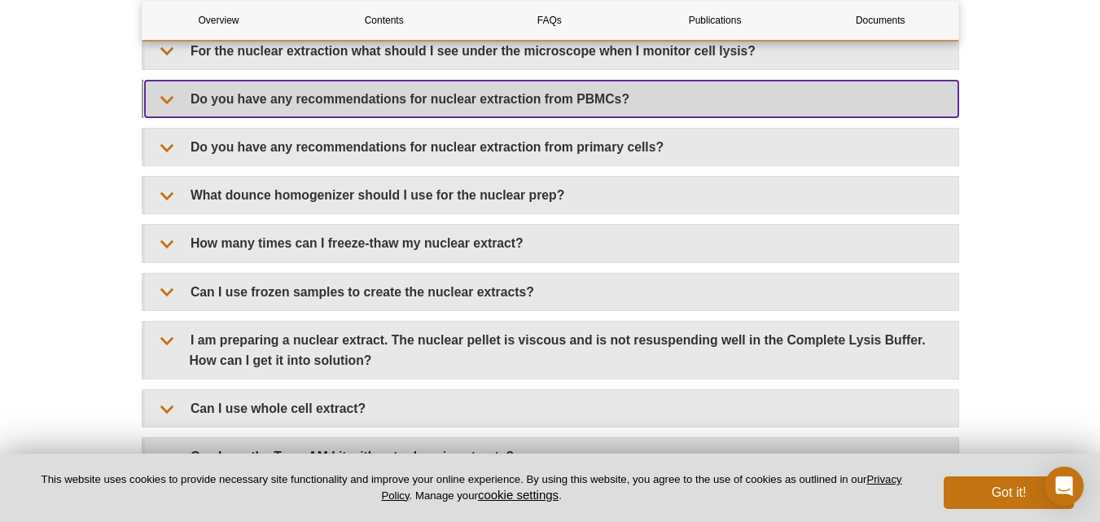
click at [161, 102] on summary "Do you have any recommendations for nuclear extraction from PBMCs?" at bounding box center [551, 99] width 813 height 37
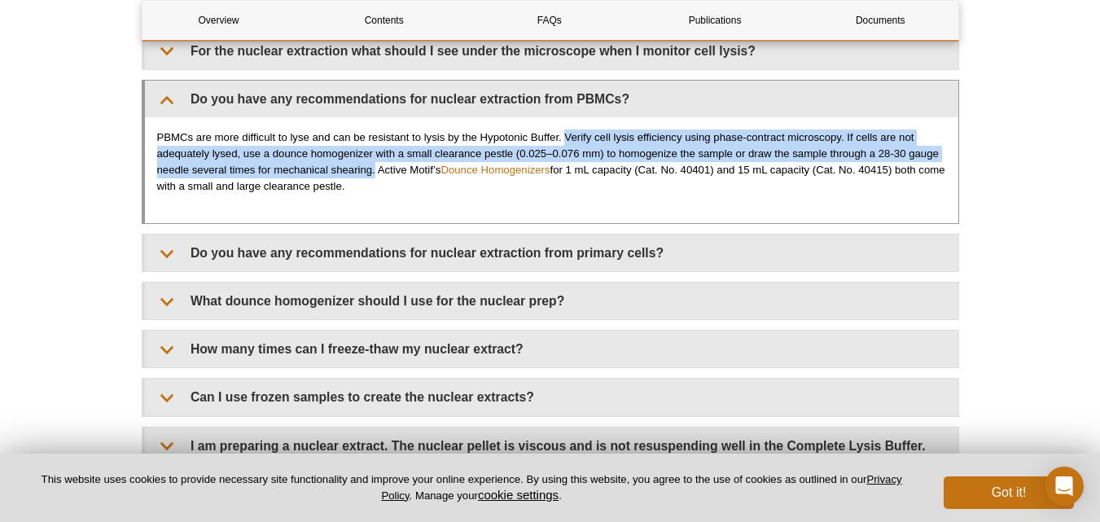
drag, startPoint x: 565, startPoint y: 134, endPoint x: 376, endPoint y: 176, distance: 193.6
click at [375, 176] on p "PBMCs are more difficult to lyse and can be resistant to lysis by the Hypotonic…" at bounding box center [551, 161] width 789 height 65
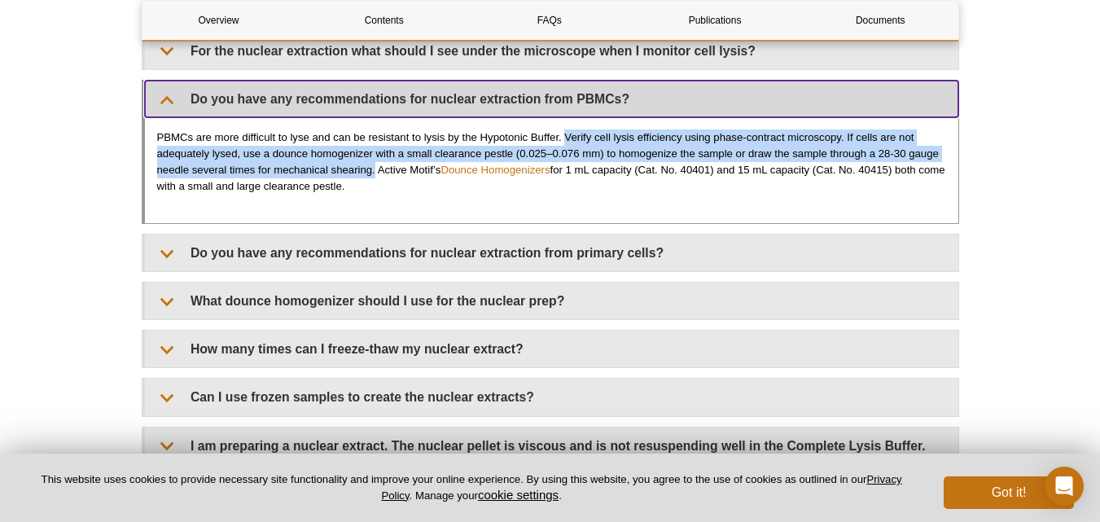
click at [170, 102] on summary "Do you have any recommendations for nuclear extraction from PBMCs?" at bounding box center [551, 99] width 813 height 37
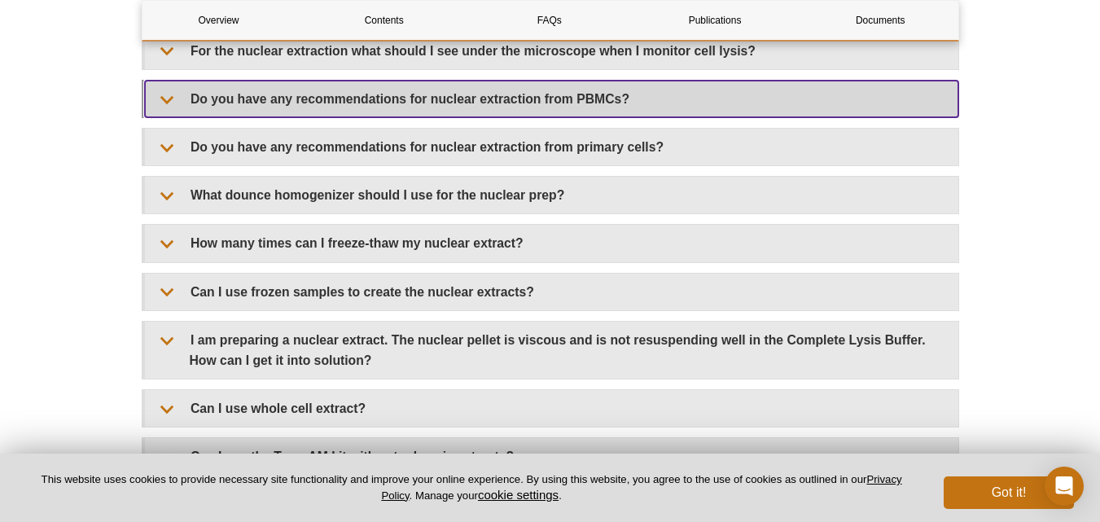
click at [160, 110] on summary "Do you have any recommendations for nuclear extraction from PBMCs?" at bounding box center [551, 99] width 813 height 37
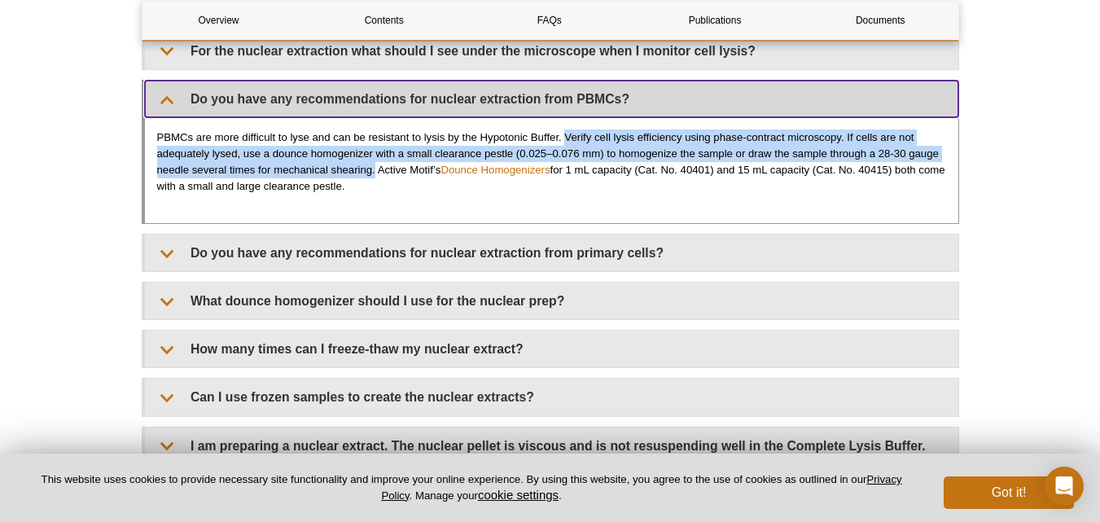
click at [160, 107] on summary "Do you have any recommendations for nuclear extraction from PBMCs?" at bounding box center [551, 99] width 813 height 37
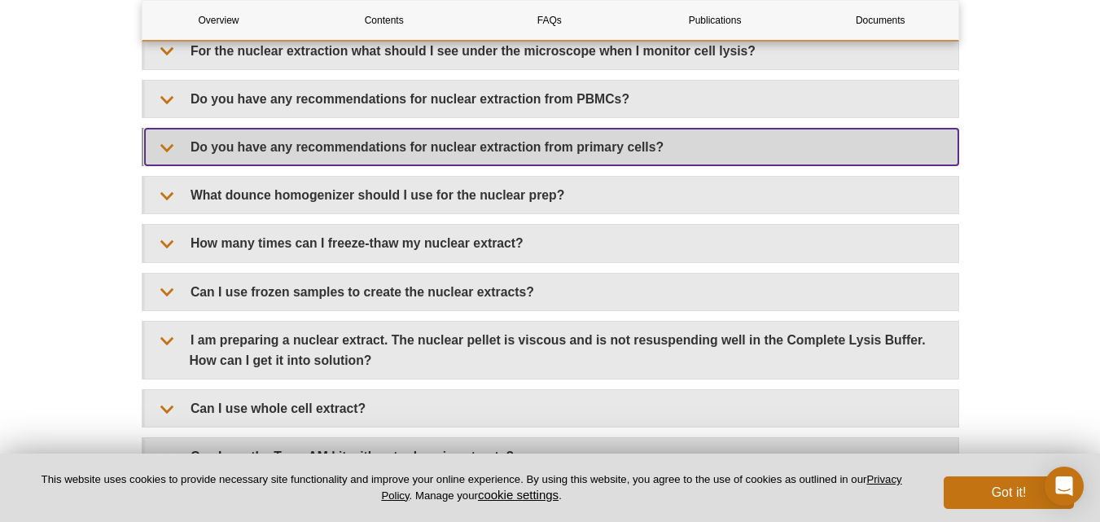
click at [160, 155] on summary "Do you have any recommendations for nuclear extraction from primary cells?" at bounding box center [551, 147] width 813 height 37
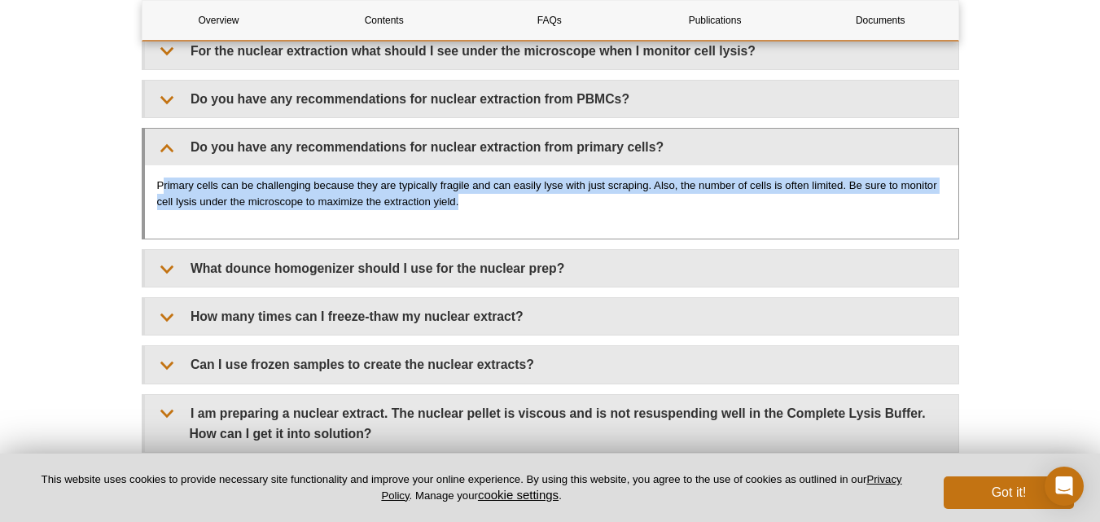
drag, startPoint x: 165, startPoint y: 185, endPoint x: 481, endPoint y: 209, distance: 316.9
click at [481, 209] on p "Primary cells can be challenging because they are typically fragile and can eas…" at bounding box center [551, 194] width 789 height 33
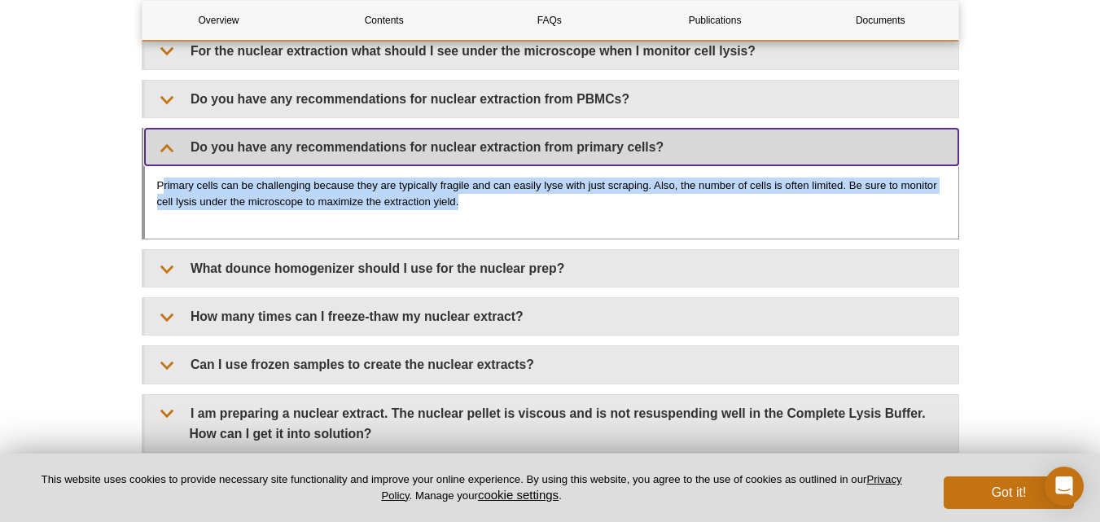
click at [167, 147] on summary "Do you have any recommendations for nuclear extraction from primary cells?" at bounding box center [551, 147] width 813 height 37
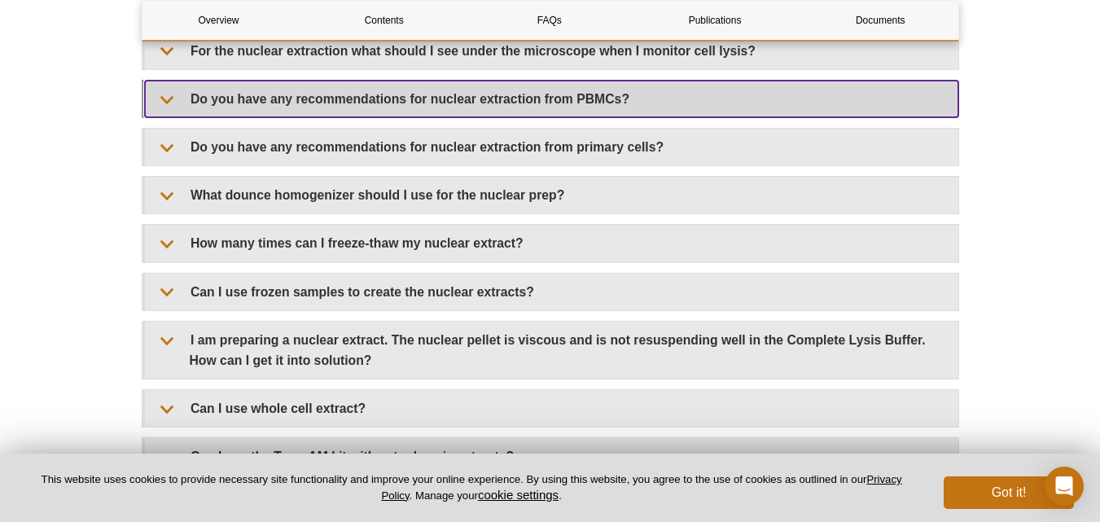
click at [169, 105] on summary "Do you have any recommendations for nuclear extraction from PBMCs?" at bounding box center [551, 99] width 813 height 37
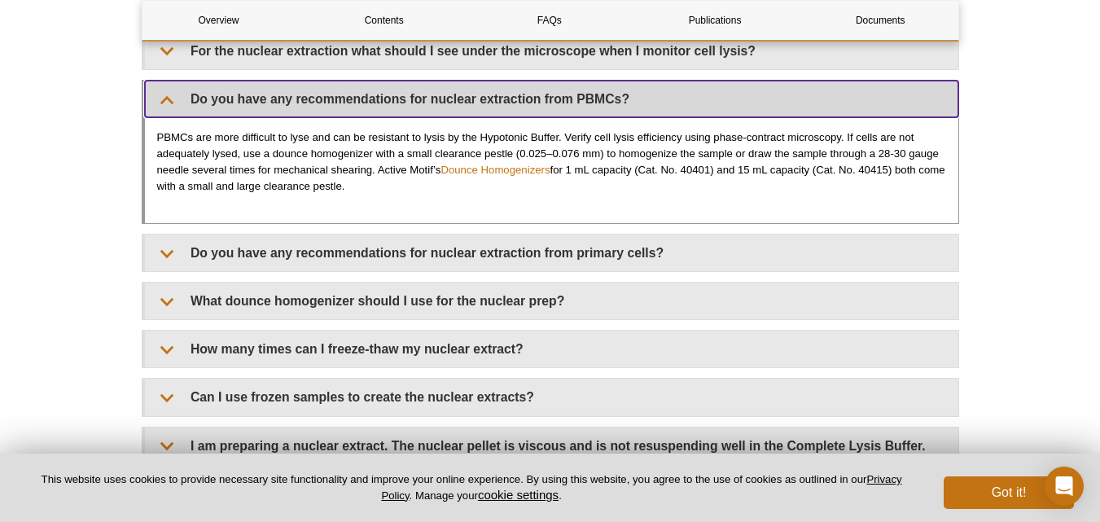
click at [169, 99] on summary "Do you have any recommendations for nuclear extraction from PBMCs?" at bounding box center [551, 99] width 813 height 37
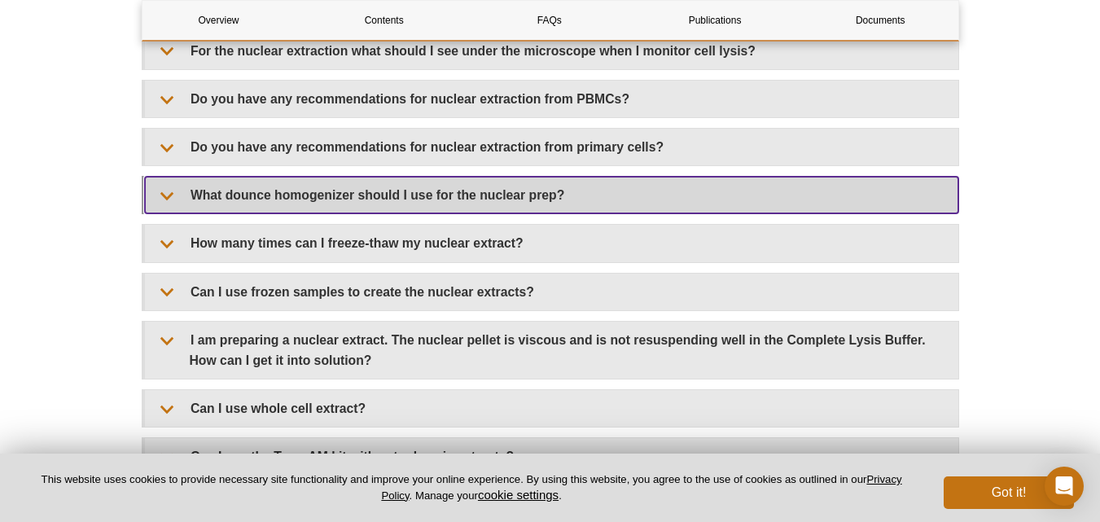
click at [162, 204] on summary "What dounce homogenizer should I use for the nuclear prep?" at bounding box center [551, 195] width 813 height 37
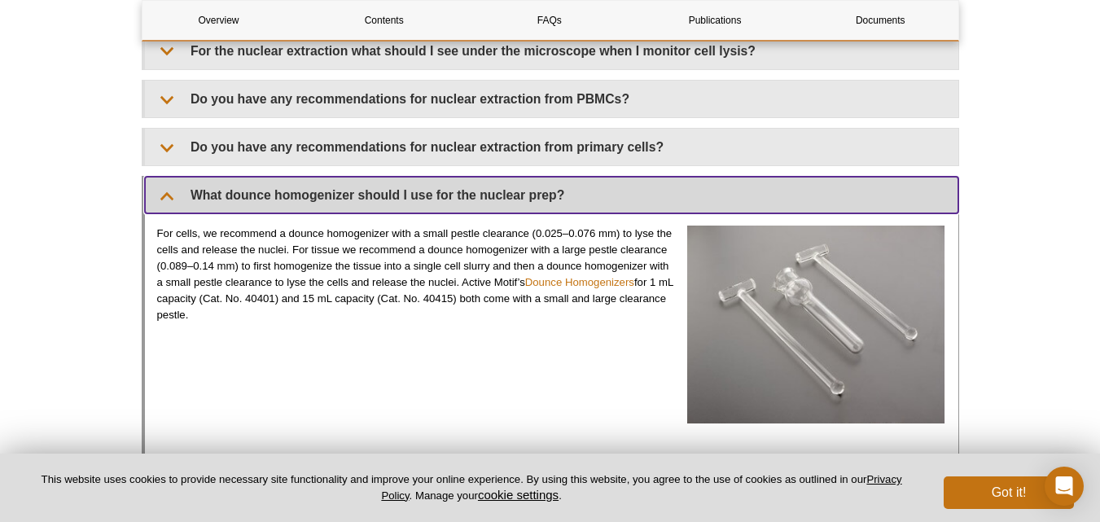
click at [162, 198] on summary "What dounce homogenizer should I use for the nuclear prep?" at bounding box center [551, 195] width 813 height 37
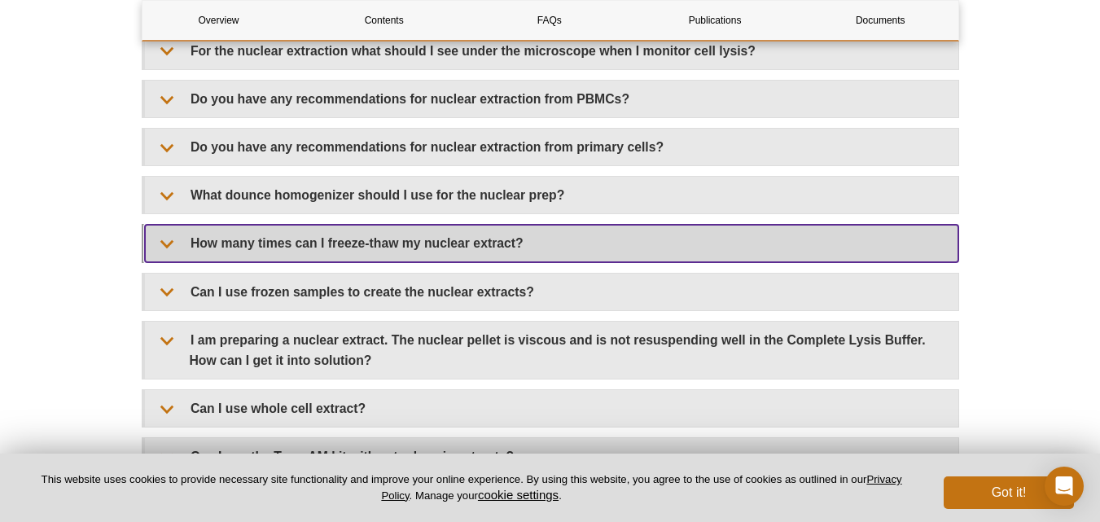
click at [166, 239] on summary "How many times can I freeze-thaw my nuclear extract?" at bounding box center [551, 243] width 813 height 37
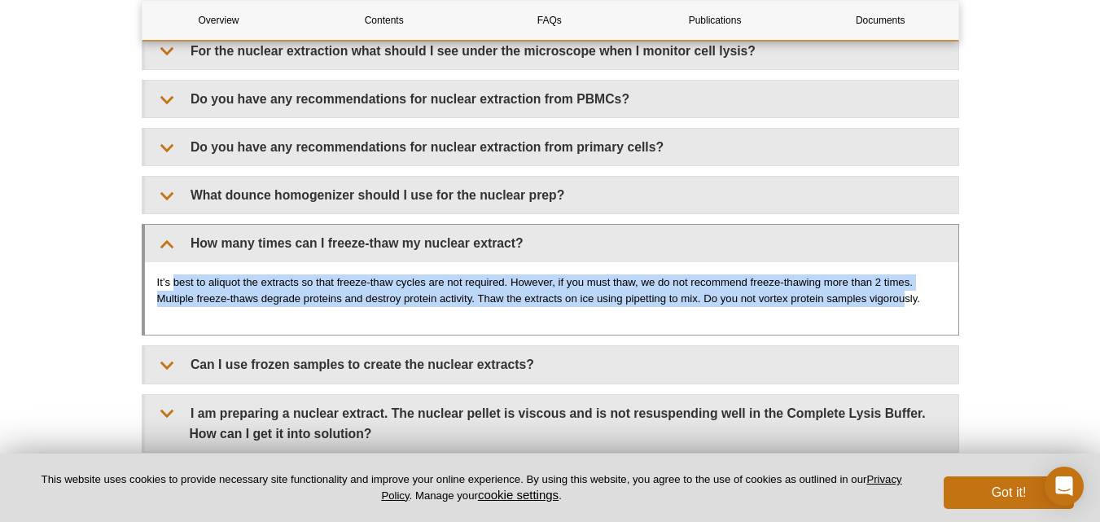
drag, startPoint x: 173, startPoint y: 281, endPoint x: 904, endPoint y: 292, distance: 730.5
click at [904, 292] on p "It’s best to aliquot the extracts so that freeze-thaw cycles are not required. …" at bounding box center [551, 290] width 789 height 33
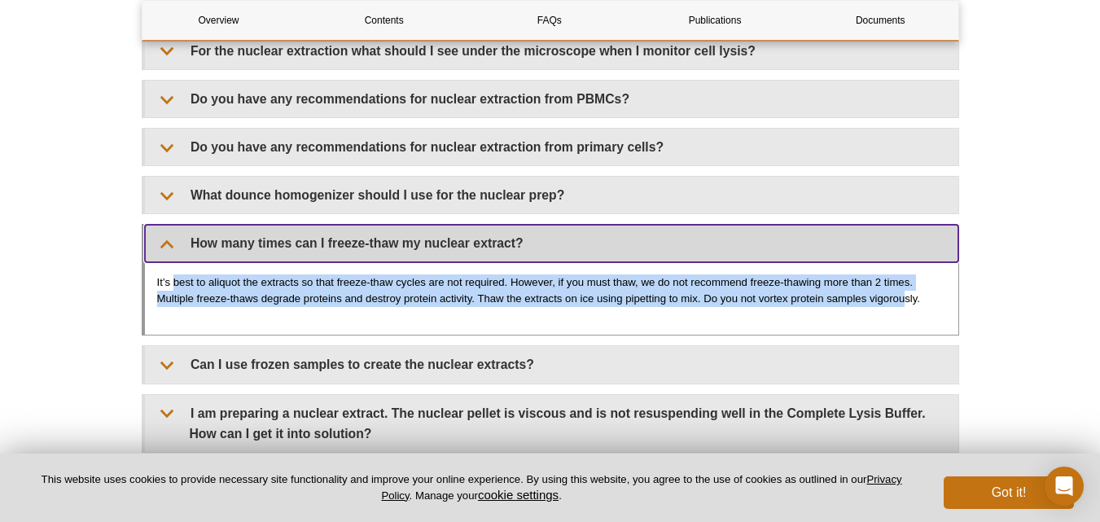
click at [174, 239] on summary "How many times can I freeze-thaw my nuclear extract?" at bounding box center [551, 243] width 813 height 37
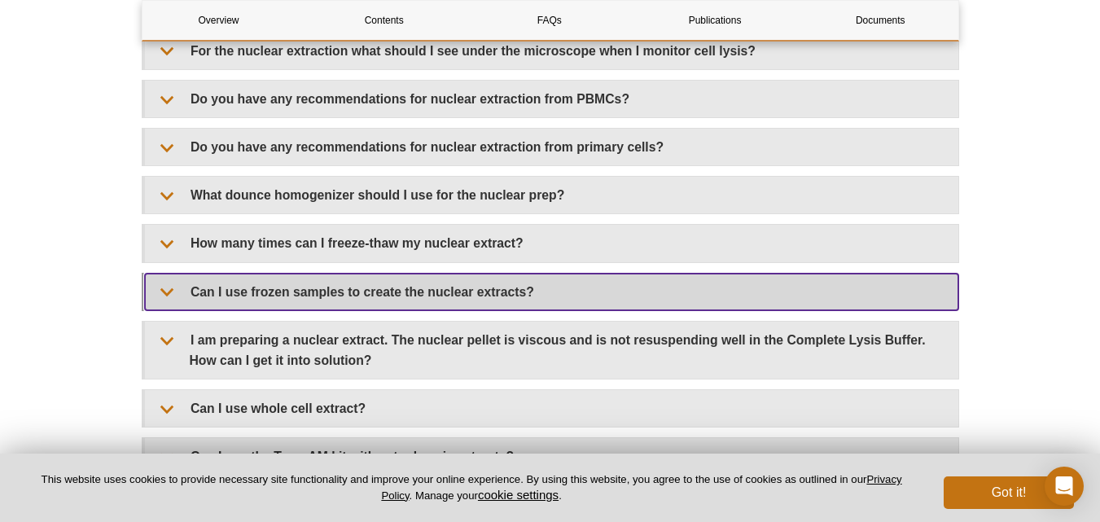
click at [165, 292] on summary "Can I use frozen samples to create the nuclear extracts?" at bounding box center [551, 292] width 813 height 37
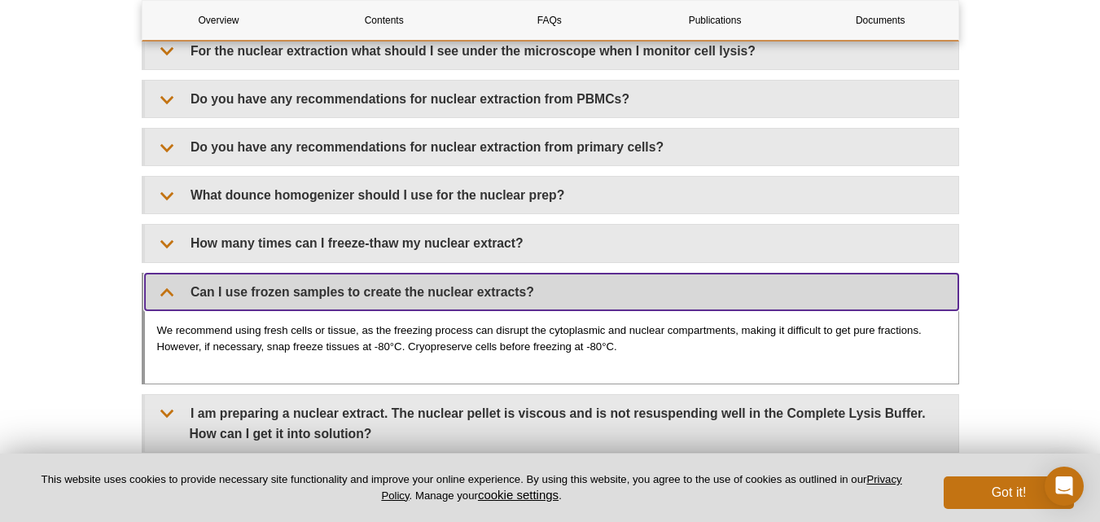
click at [168, 291] on summary "Can I use frozen samples to create the nuclear extracts?" at bounding box center [551, 292] width 813 height 37
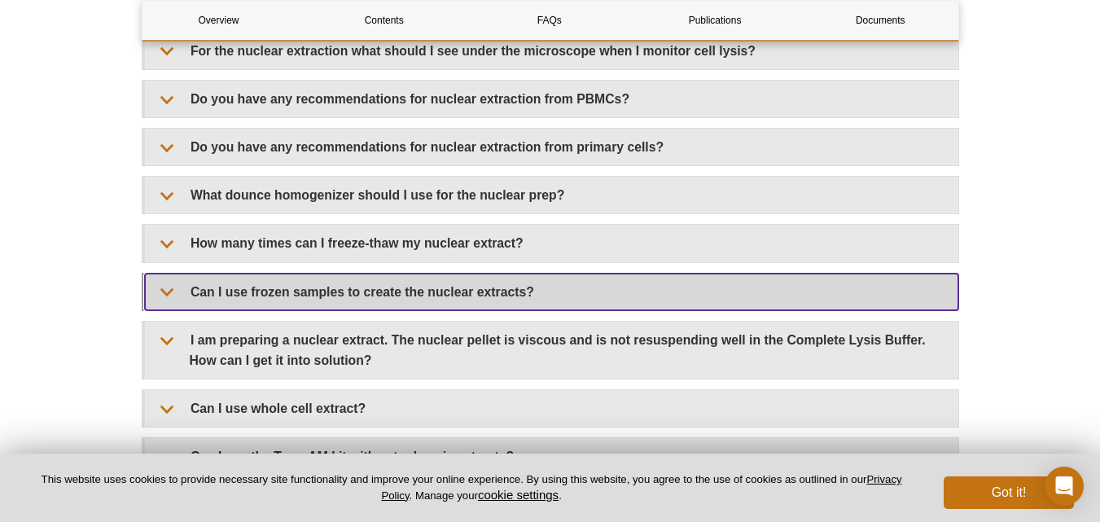
click at [169, 296] on summary "Can I use frozen samples to create the nuclear extracts?" at bounding box center [551, 292] width 813 height 37
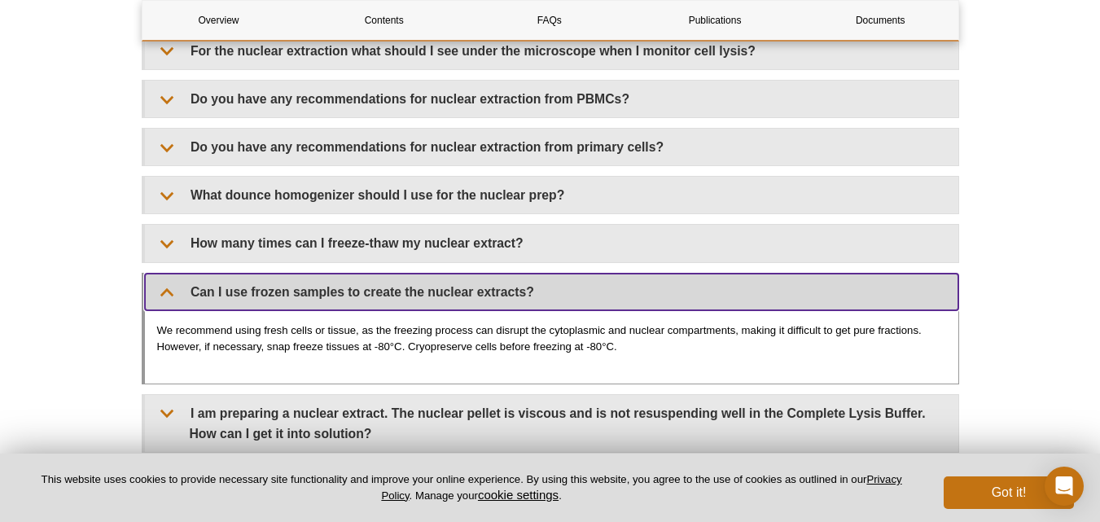
click at [168, 295] on summary "Can I use frozen samples to create the nuclear extracts?" at bounding box center [551, 292] width 813 height 37
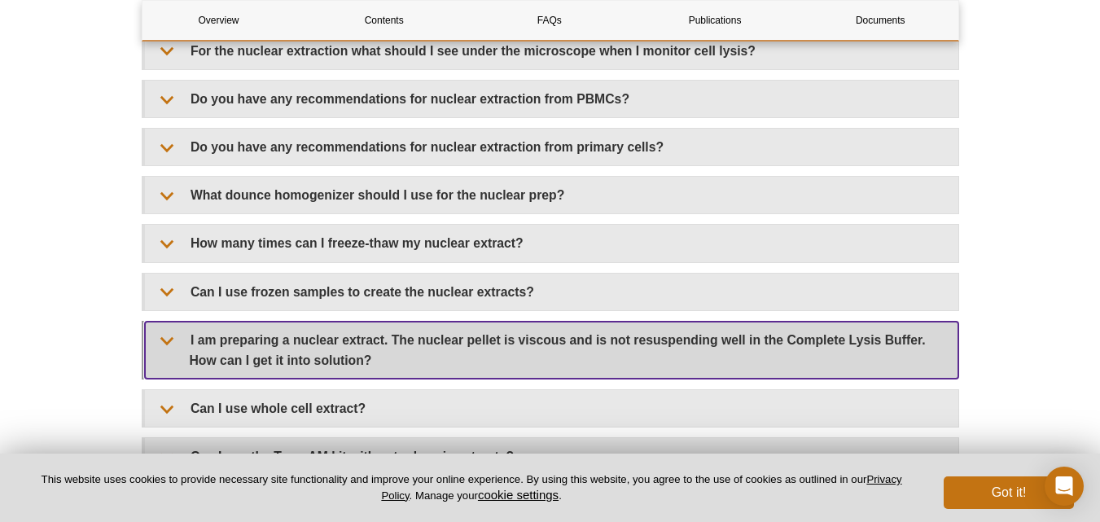
click at [161, 344] on summary "I am preparing a nuclear extract. The nuclear pellet is viscous and is not resu…" at bounding box center [551, 350] width 813 height 57
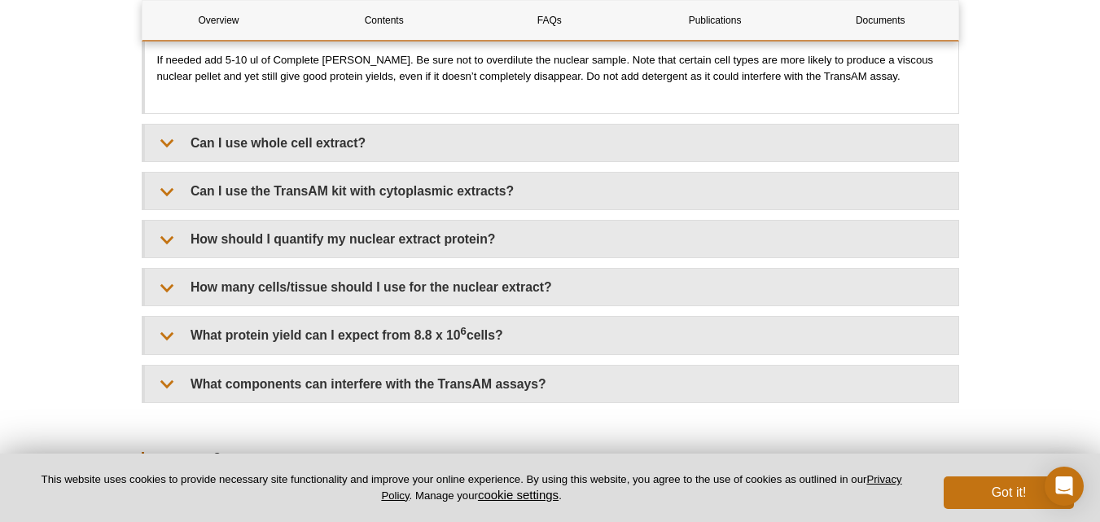
scroll to position [2909, 0]
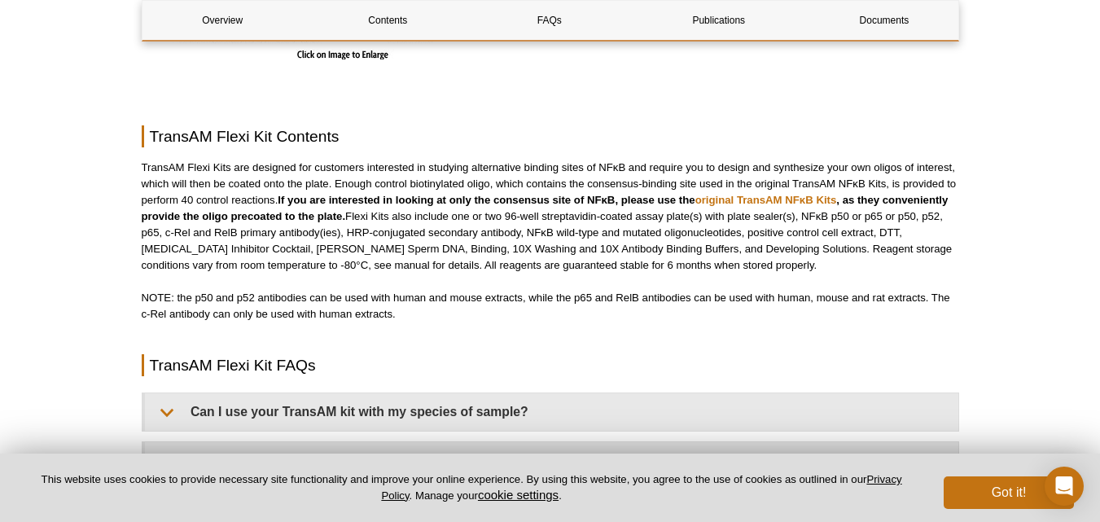
scroll to position [1629, 0]
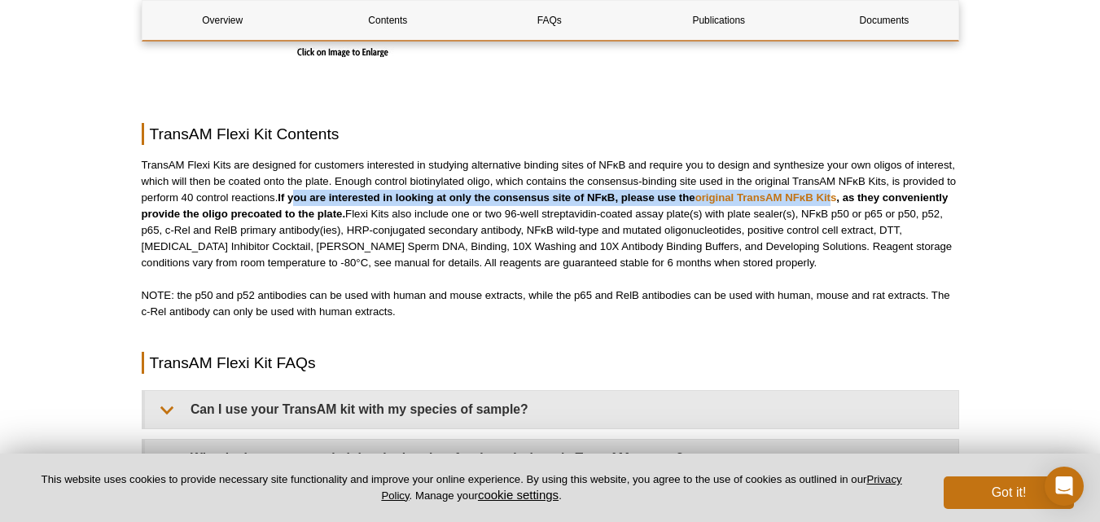
drag, startPoint x: 298, startPoint y: 194, endPoint x: 837, endPoint y: 205, distance: 539.2
click at [837, 205] on p "TransAM Flexi Kits are designed for customers interested in studying alternativ…" at bounding box center [551, 214] width 818 height 114
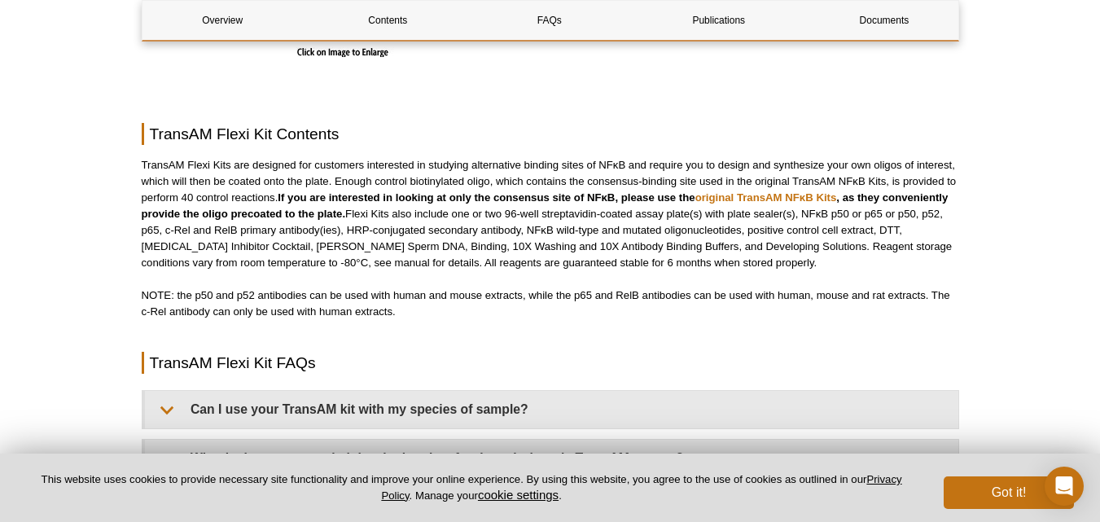
click at [493, 349] on div "Overview Contents FAQs Publications Documents TransAM Flexi Kit Overview TransA…" at bounding box center [551, 503] width 818 height 3881
